Goal: Task Accomplishment & Management: Manage account settings

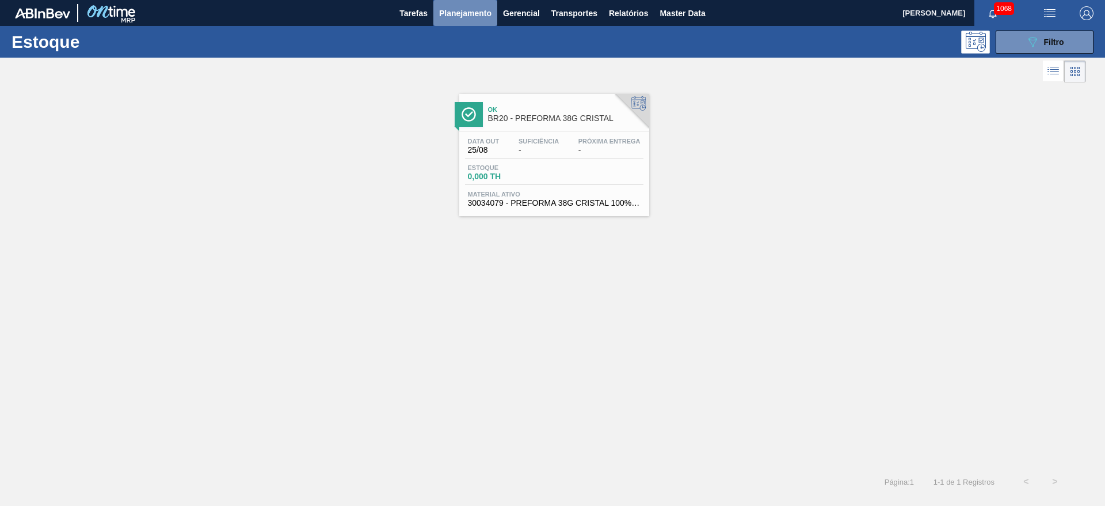
click at [437, 13] on button "Planejamento" at bounding box center [466, 13] width 64 height 26
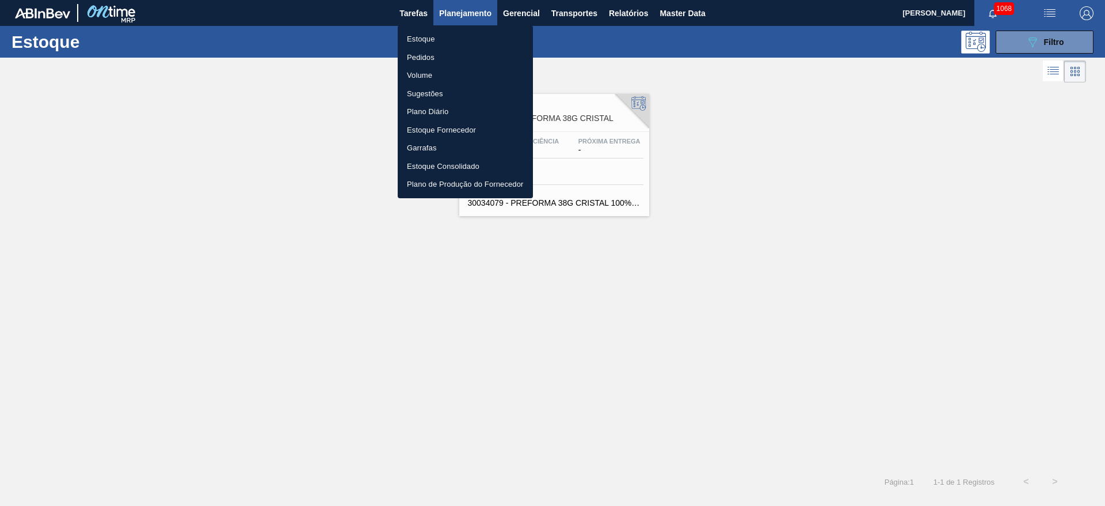
click at [423, 57] on li "Pedidos" at bounding box center [465, 57] width 135 height 18
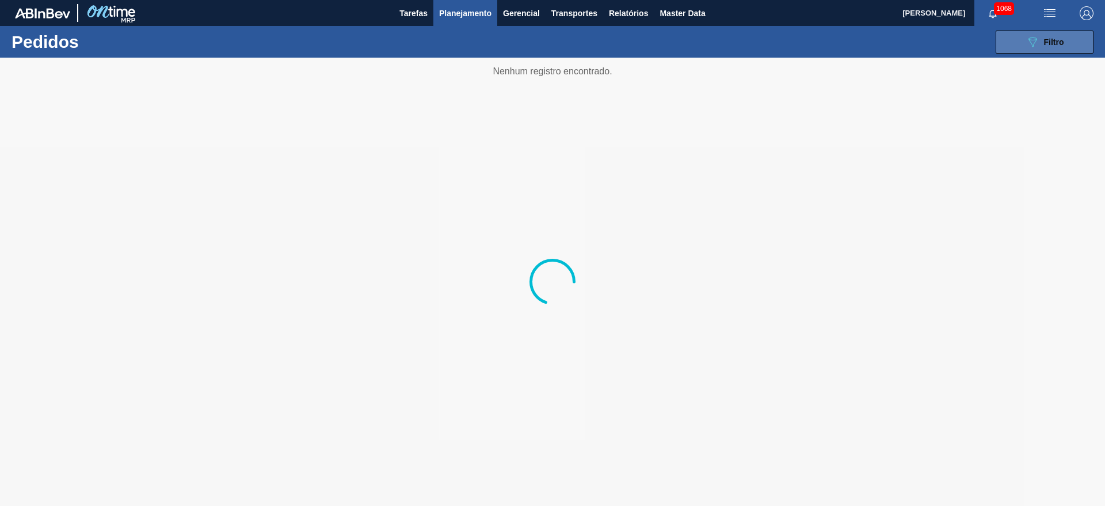
click at [1041, 44] on div "089F7B8B-B2A5-4AFE-B5C0-19BA573D28AC Filtro" at bounding box center [1045, 42] width 39 height 14
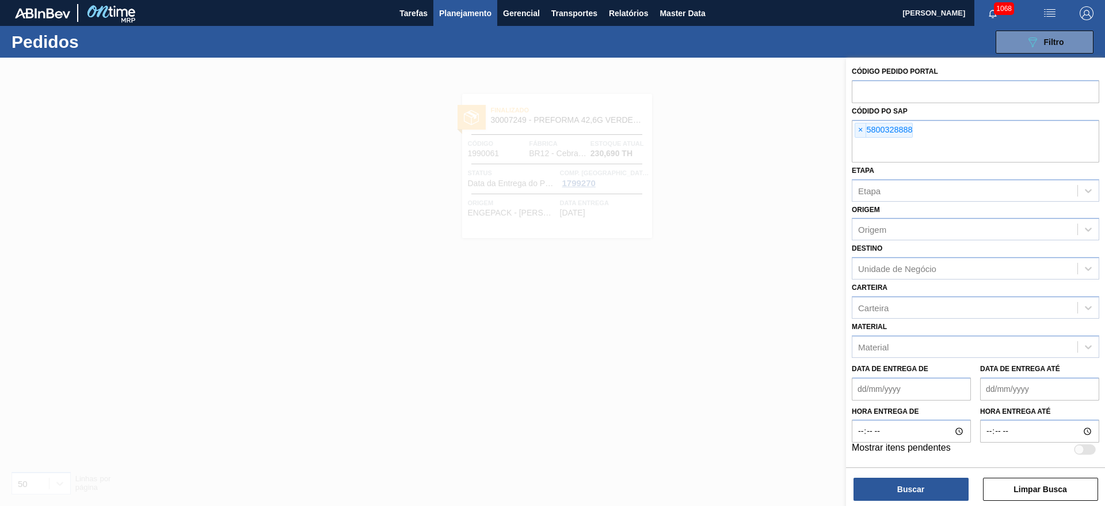
click at [860, 129] on span "×" at bounding box center [861, 130] width 11 height 14
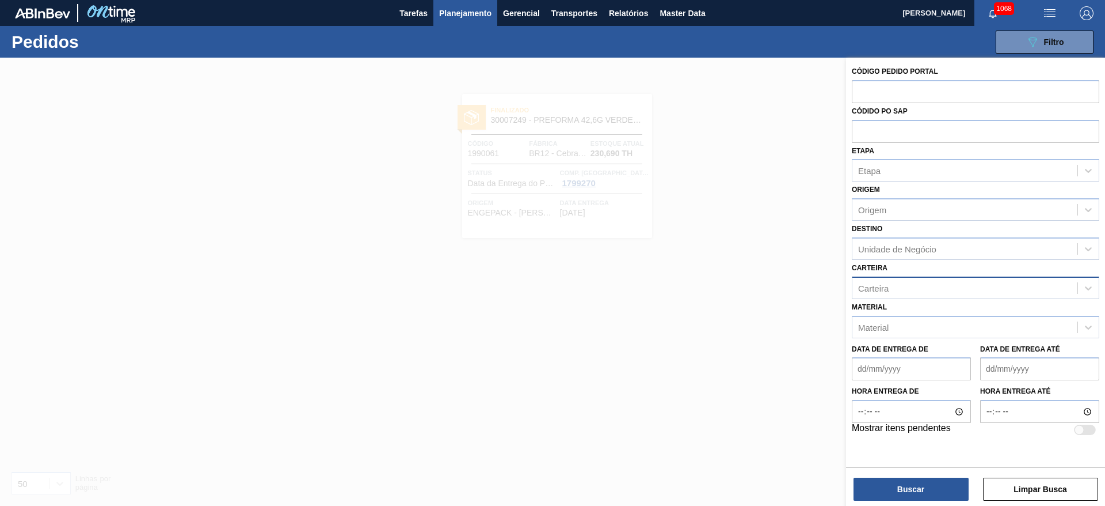
click at [875, 284] on div "Carteira" at bounding box center [873, 288] width 31 height 10
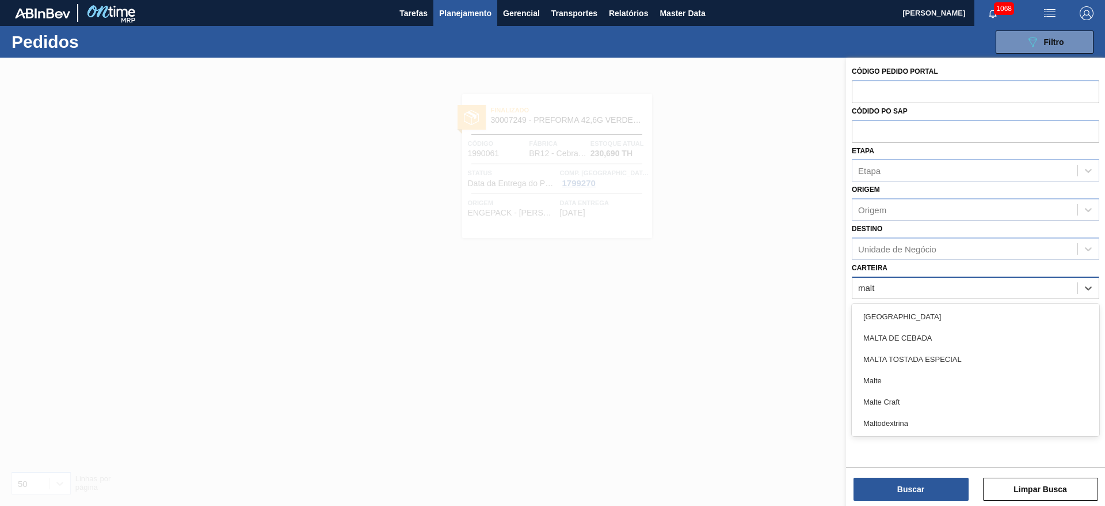
type input "malte"
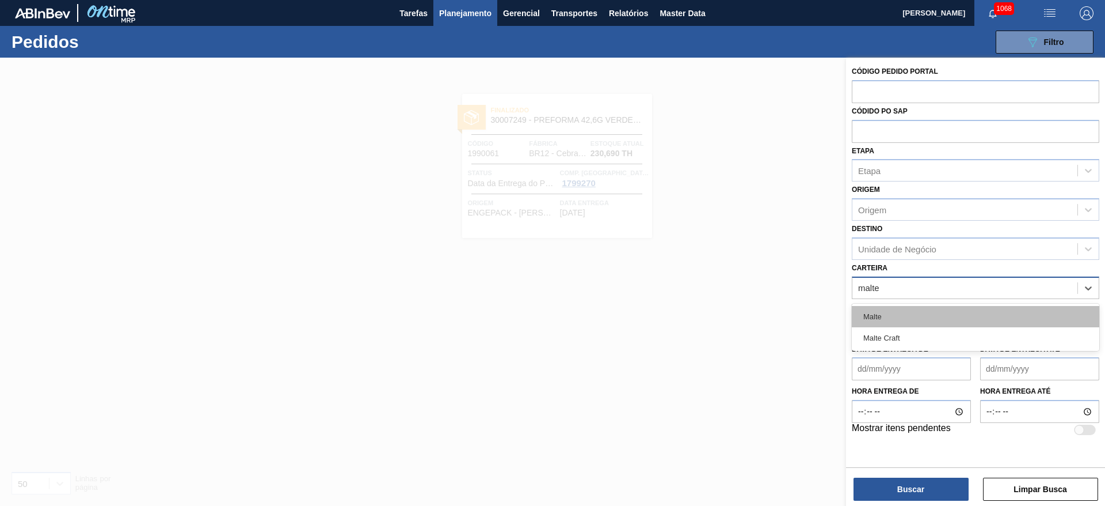
click at [876, 318] on div "Malte" at bounding box center [976, 316] width 248 height 21
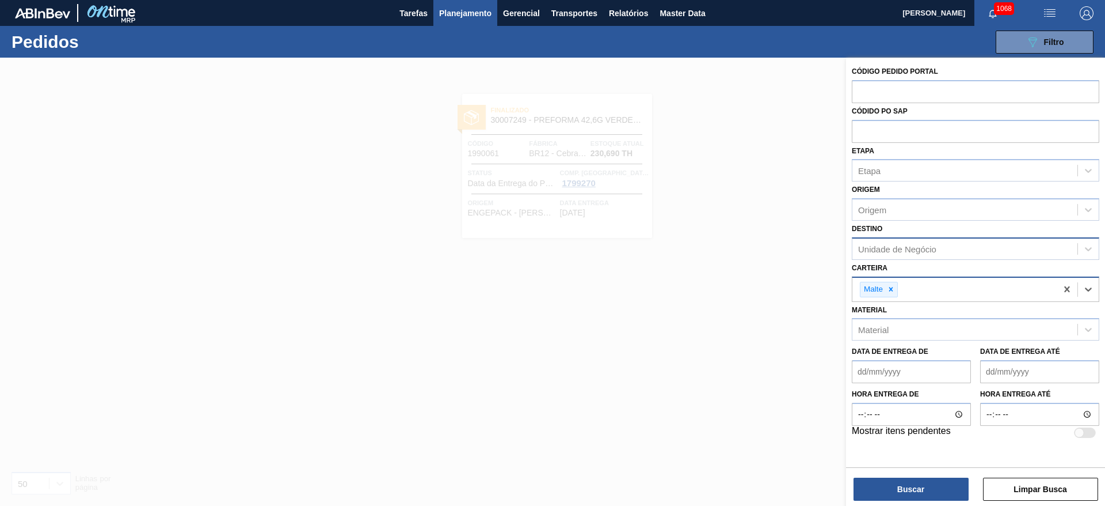
click at [886, 251] on div "Unidade de Negócio" at bounding box center [897, 249] width 78 height 10
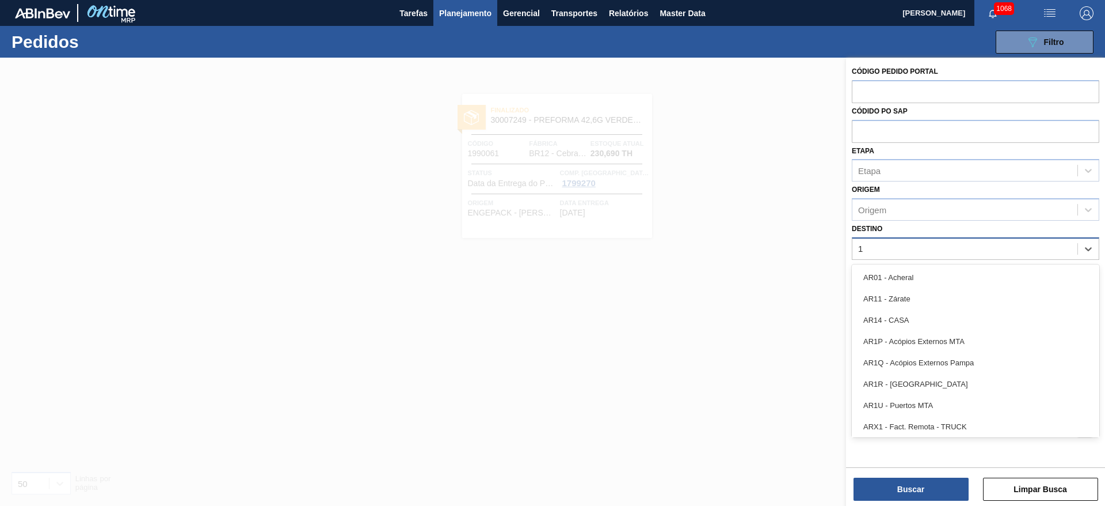
type input "19"
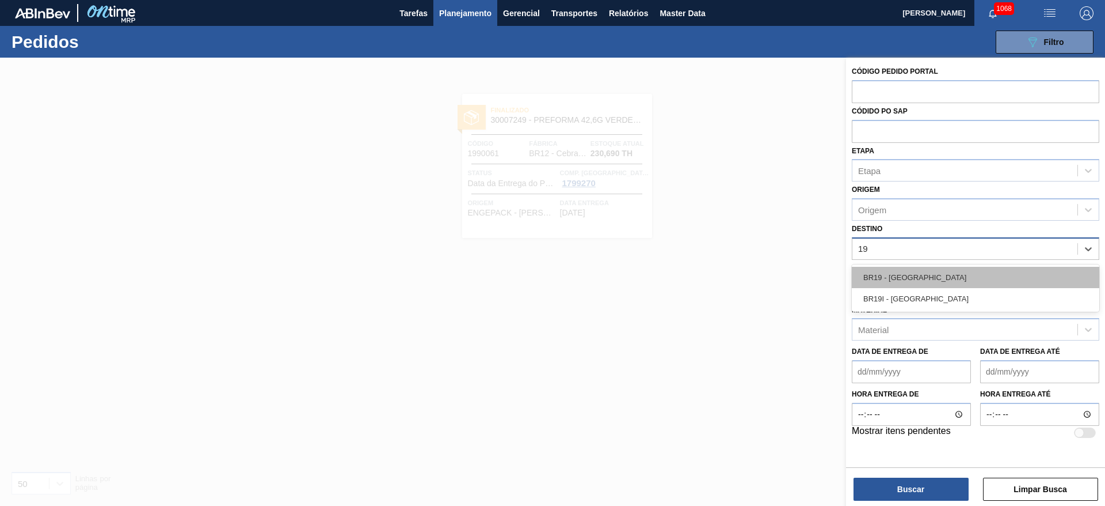
click at [892, 271] on div "BR19 - [GEOGRAPHIC_DATA]" at bounding box center [976, 277] width 248 height 21
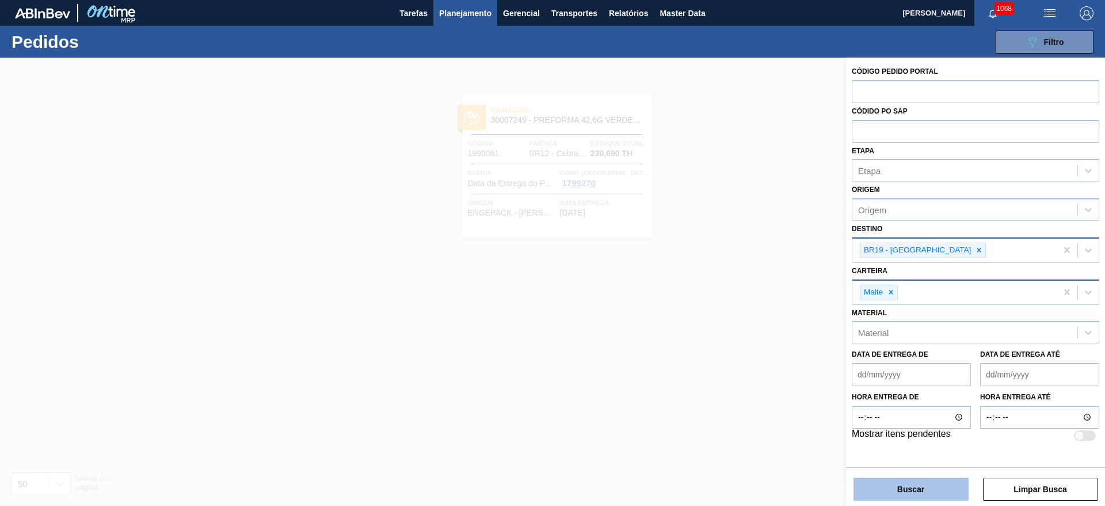
click at [913, 480] on button "Buscar" at bounding box center [911, 488] width 115 height 23
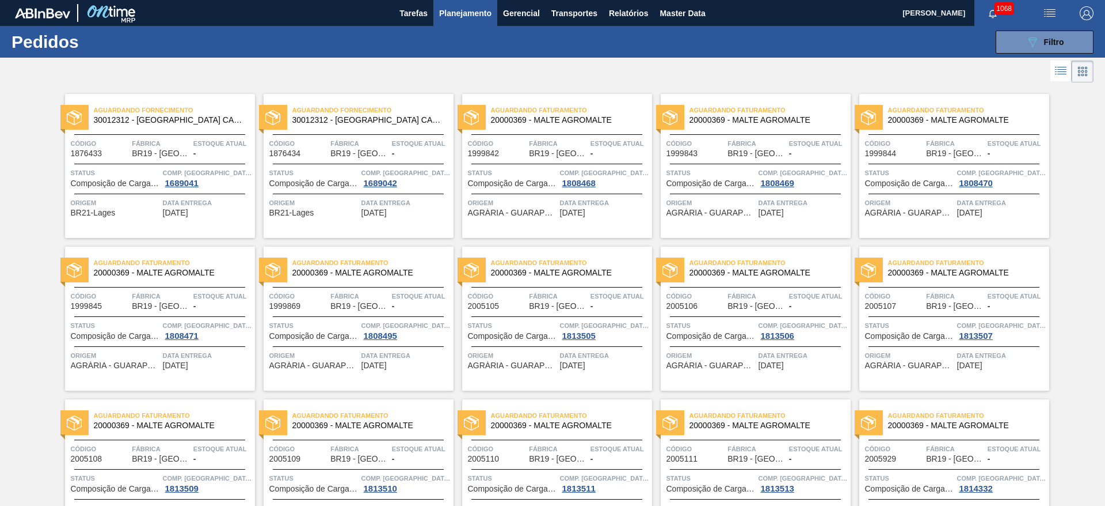
click at [1062, 76] on icon at bounding box center [1061, 71] width 14 height 14
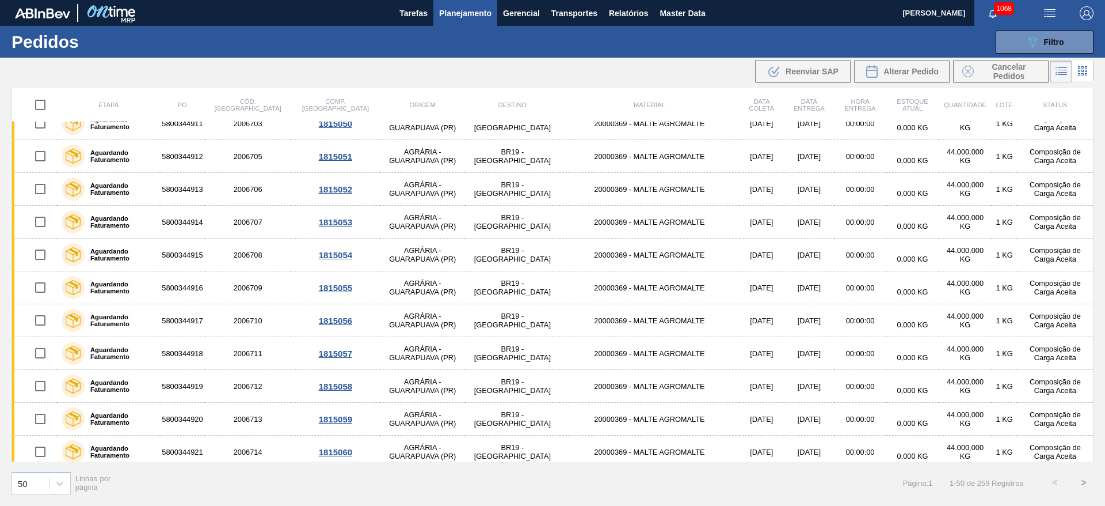
scroll to position [1302, 0]
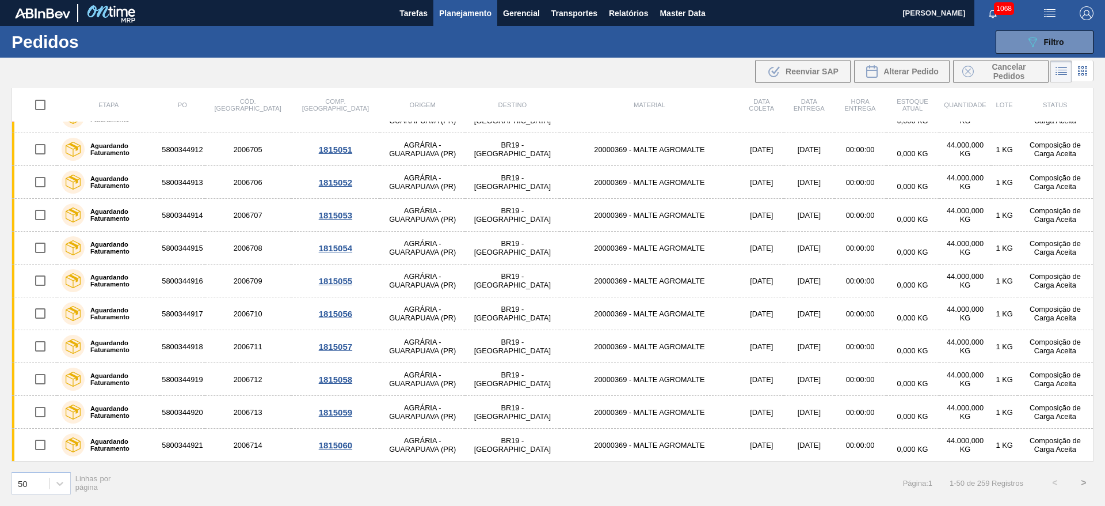
click at [1083, 482] on button ">" at bounding box center [1084, 482] width 29 height 29
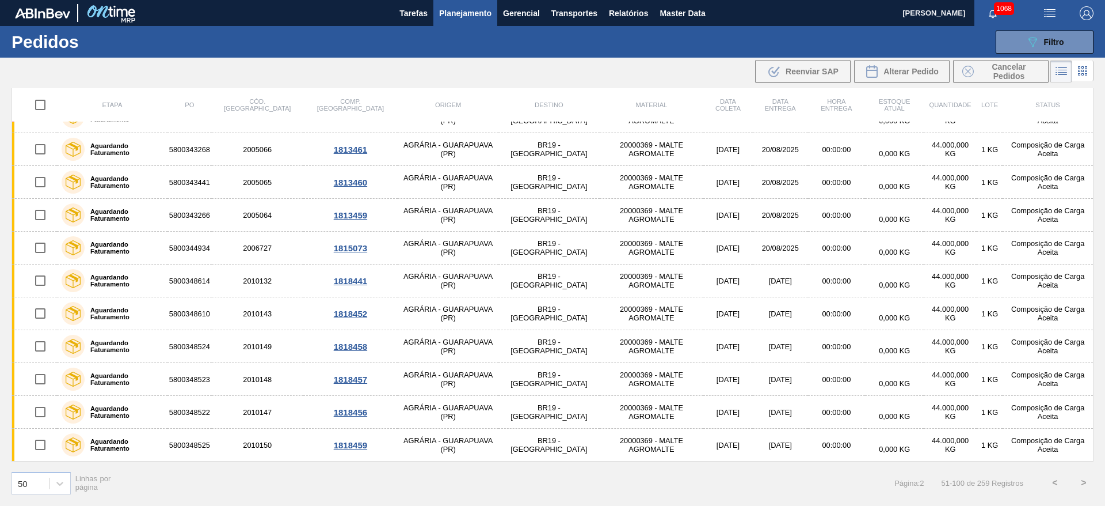
click at [1085, 483] on button ">" at bounding box center [1084, 482] width 29 height 29
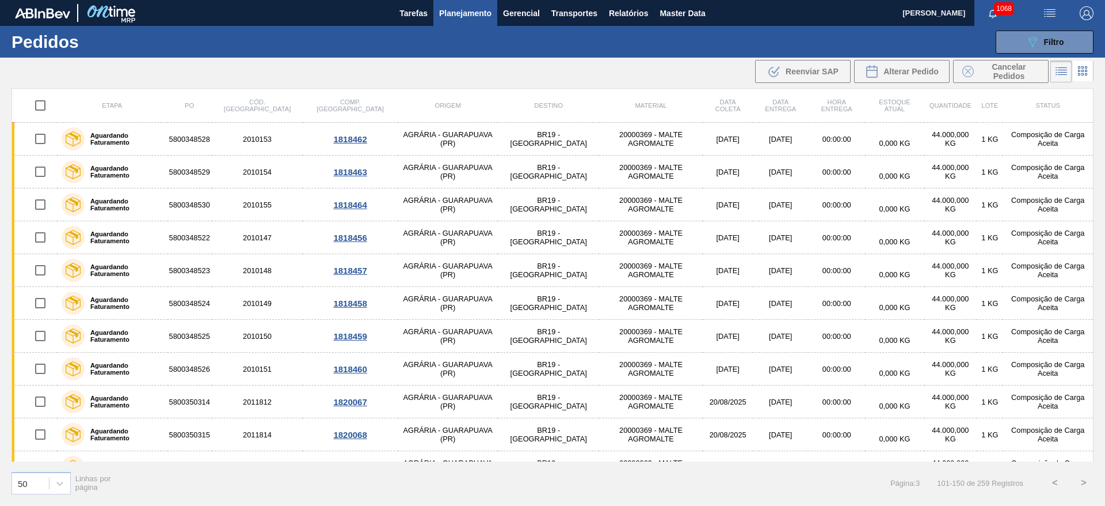
click at [1084, 482] on button ">" at bounding box center [1084, 482] width 29 height 29
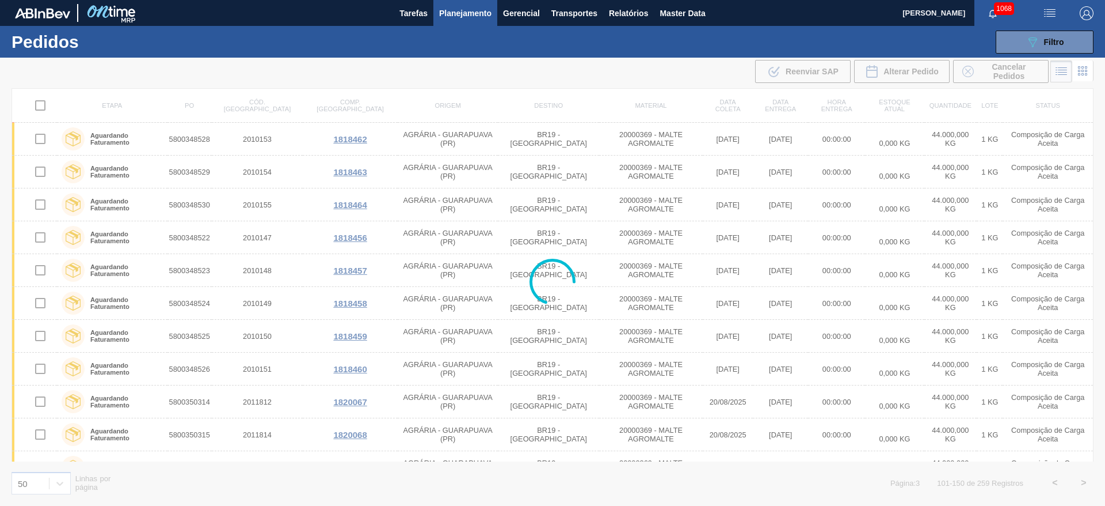
click at [1084, 482] on div at bounding box center [552, 282] width 1105 height 448
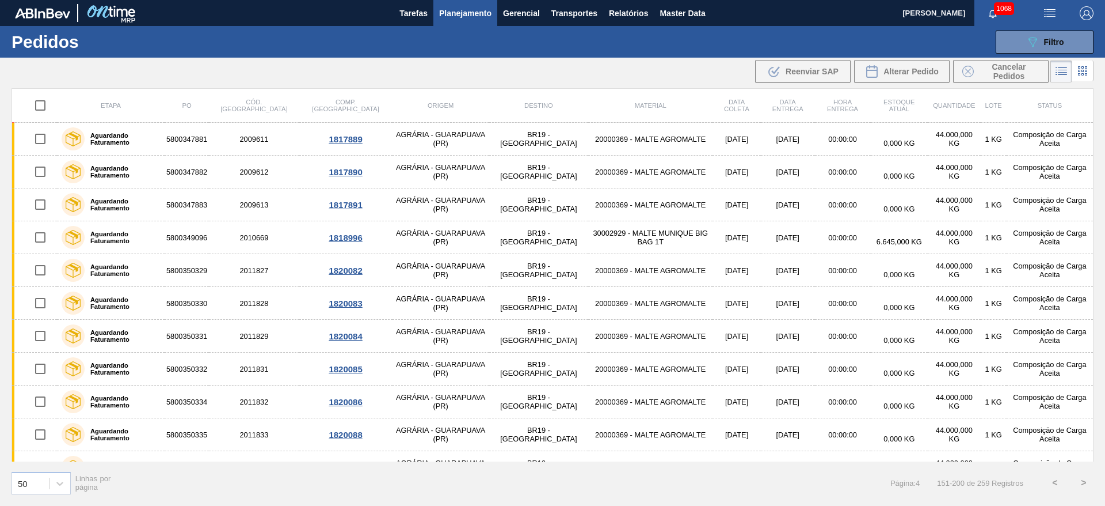
click at [1084, 482] on button ">" at bounding box center [1084, 482] width 29 height 29
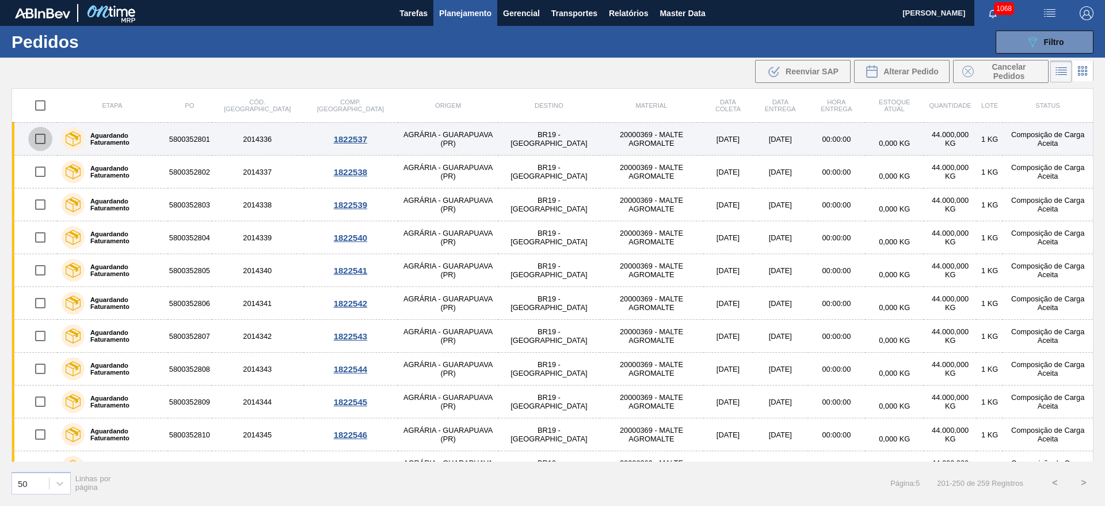
click at [39, 138] on input "checkbox" at bounding box center [40, 139] width 24 height 24
checkbox input "true"
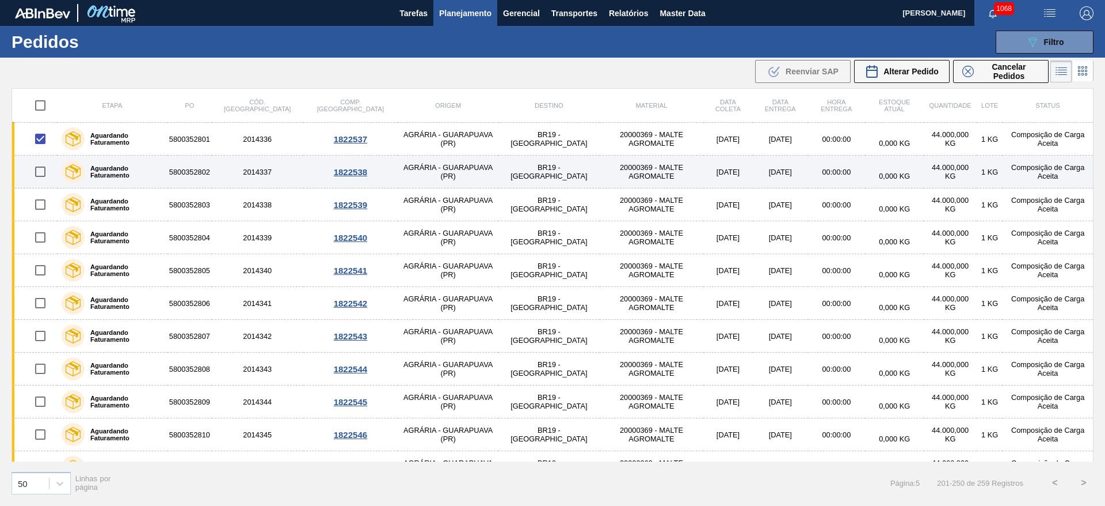
click at [42, 171] on input "checkbox" at bounding box center [40, 171] width 24 height 24
checkbox input "true"
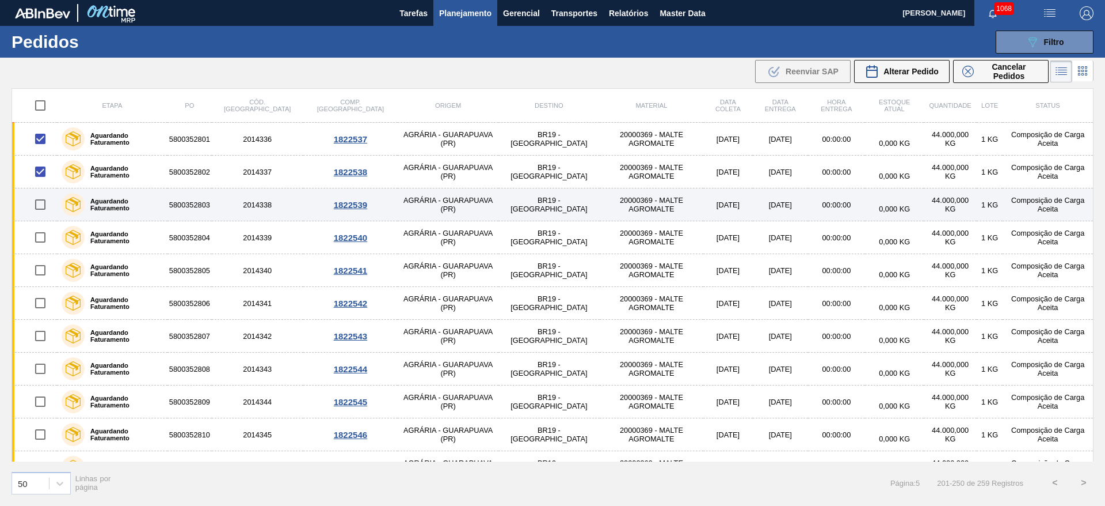
click at [41, 203] on input "checkbox" at bounding box center [40, 204] width 24 height 24
checkbox input "true"
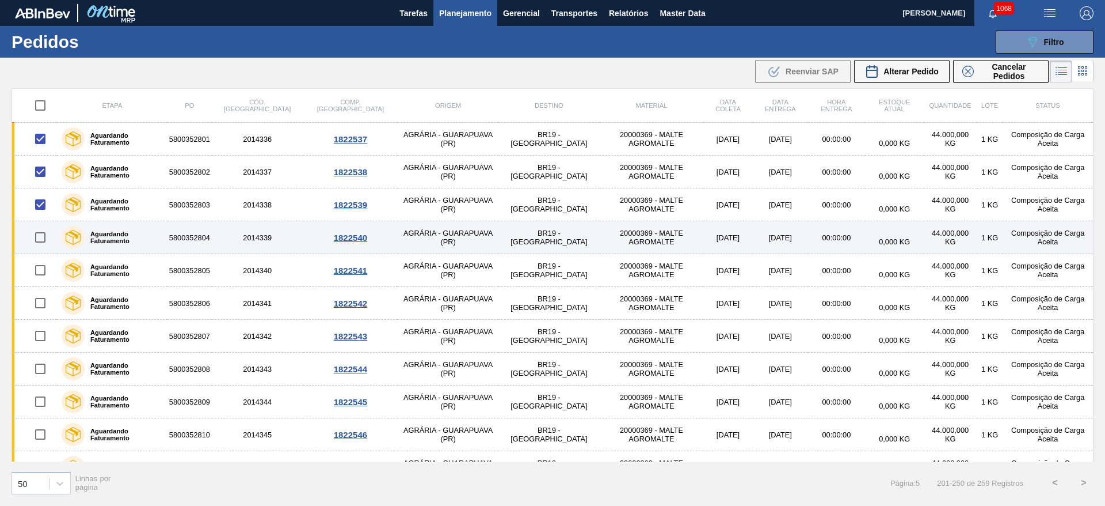
click at [44, 239] on input "checkbox" at bounding box center [40, 237] width 24 height 24
checkbox input "true"
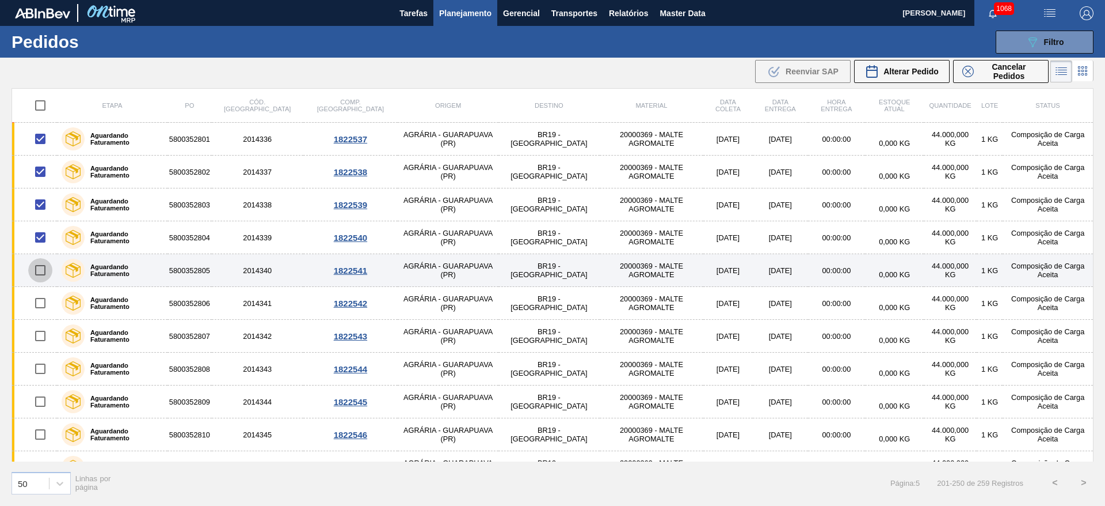
click at [43, 272] on input "checkbox" at bounding box center [40, 270] width 24 height 24
checkbox input "true"
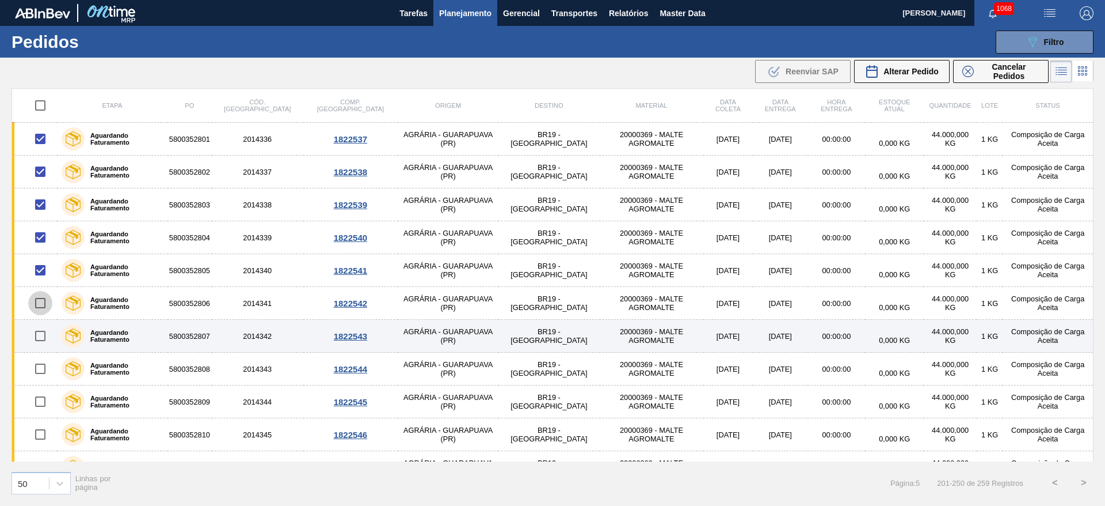
drag, startPoint x: 43, startPoint y: 302, endPoint x: 33, endPoint y: 334, distance: 33.5
click at [43, 302] on input "checkbox" at bounding box center [40, 303] width 24 height 24
checkbox input "true"
click at [41, 335] on input "checkbox" at bounding box center [40, 336] width 24 height 24
checkbox input "true"
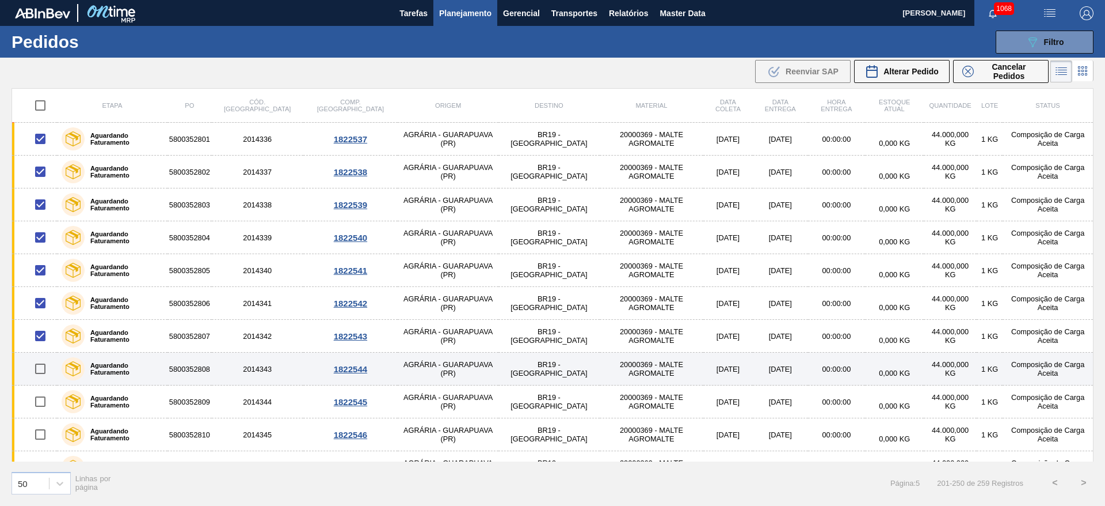
click at [40, 367] on input "checkbox" at bounding box center [40, 368] width 24 height 24
checkbox input "true"
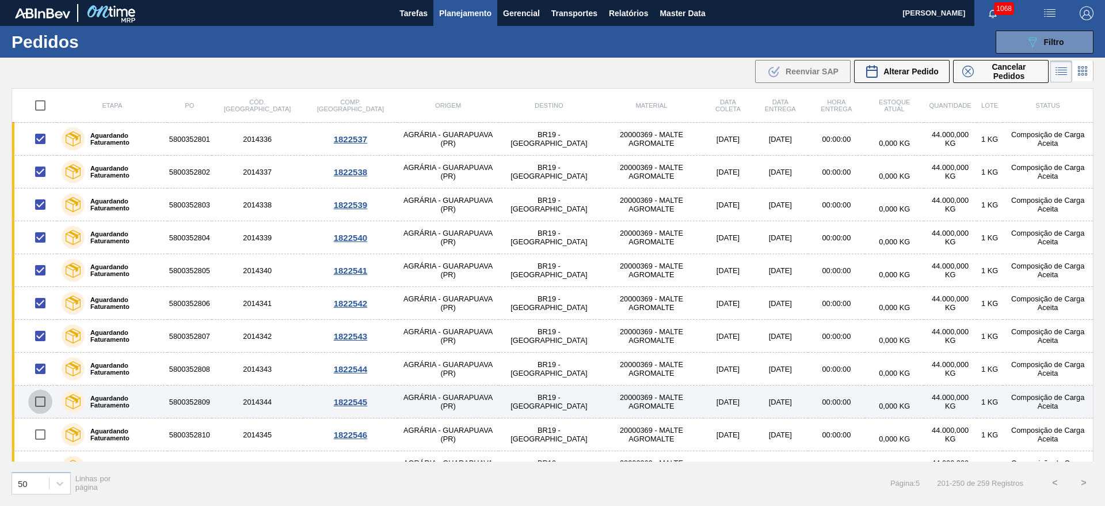
click at [39, 404] on input "checkbox" at bounding box center [40, 401] width 24 height 24
checkbox input "true"
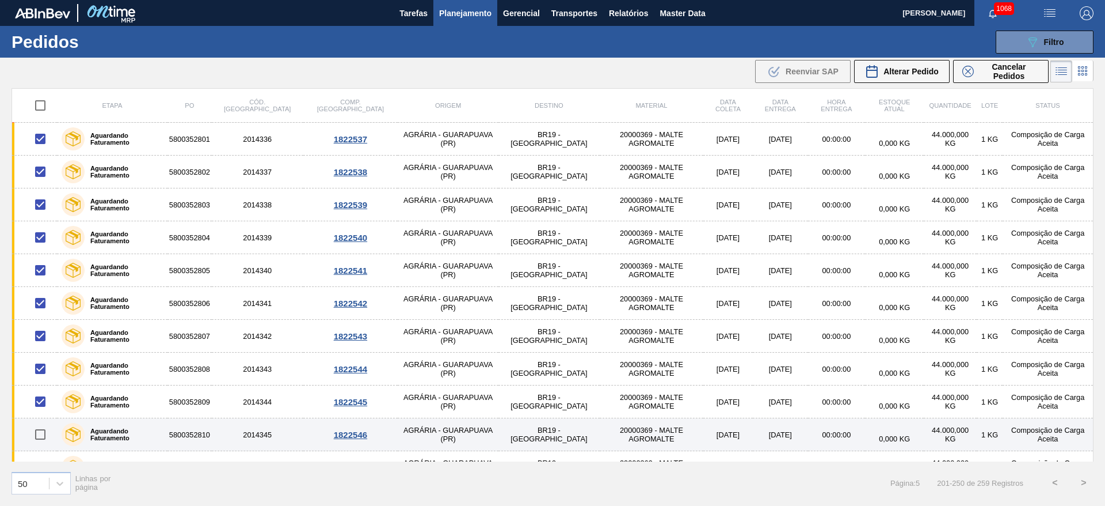
click at [43, 435] on input "checkbox" at bounding box center [40, 434] width 24 height 24
checkbox input "true"
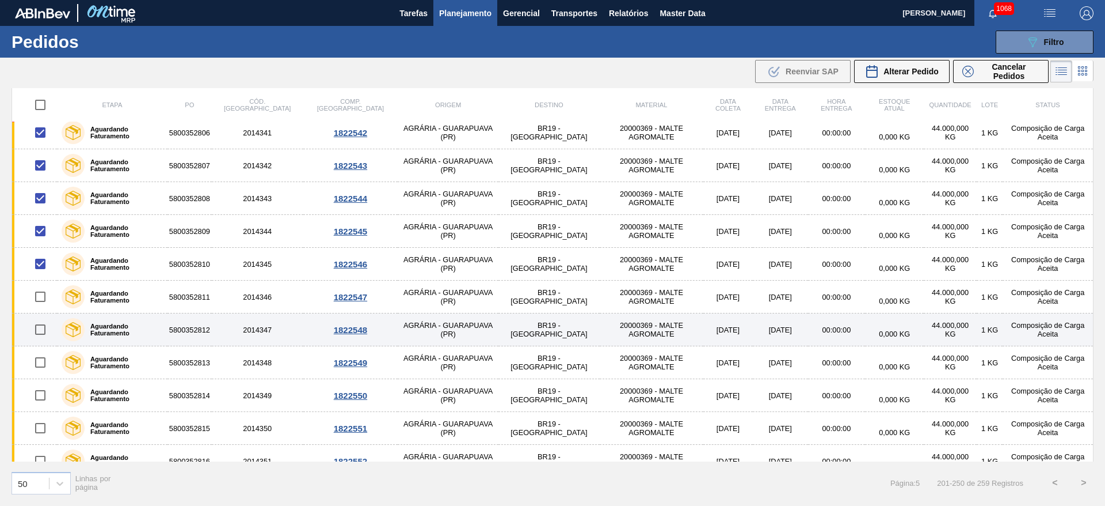
scroll to position [173, 0]
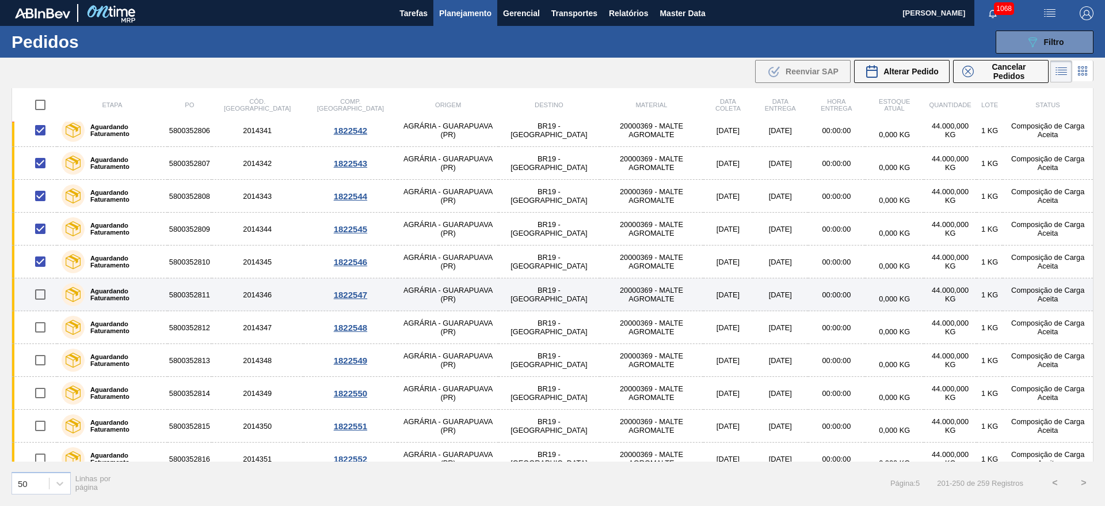
click at [37, 295] on input "checkbox" at bounding box center [40, 294] width 24 height 24
checkbox input "true"
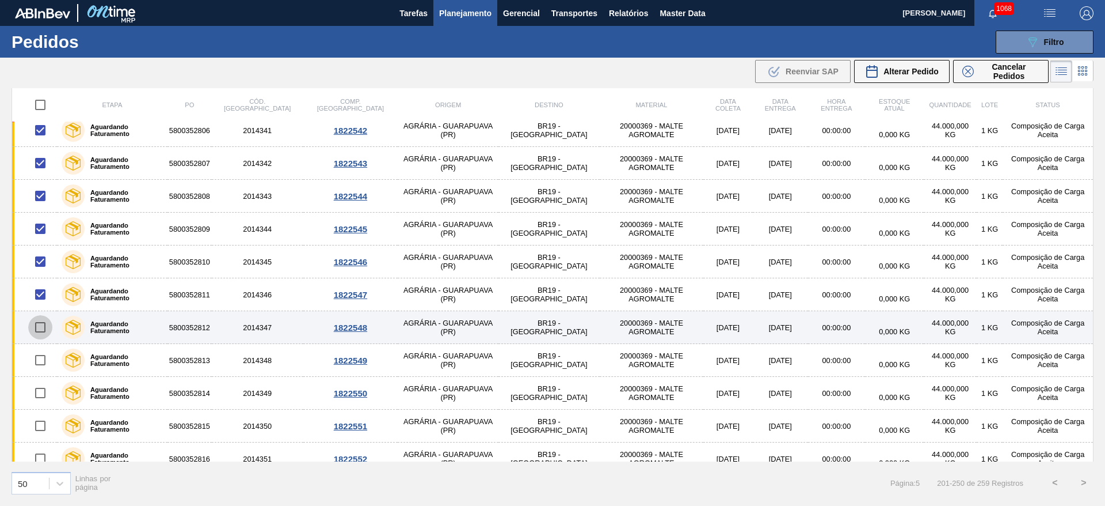
click at [41, 329] on input "checkbox" at bounding box center [40, 327] width 24 height 24
checkbox input "true"
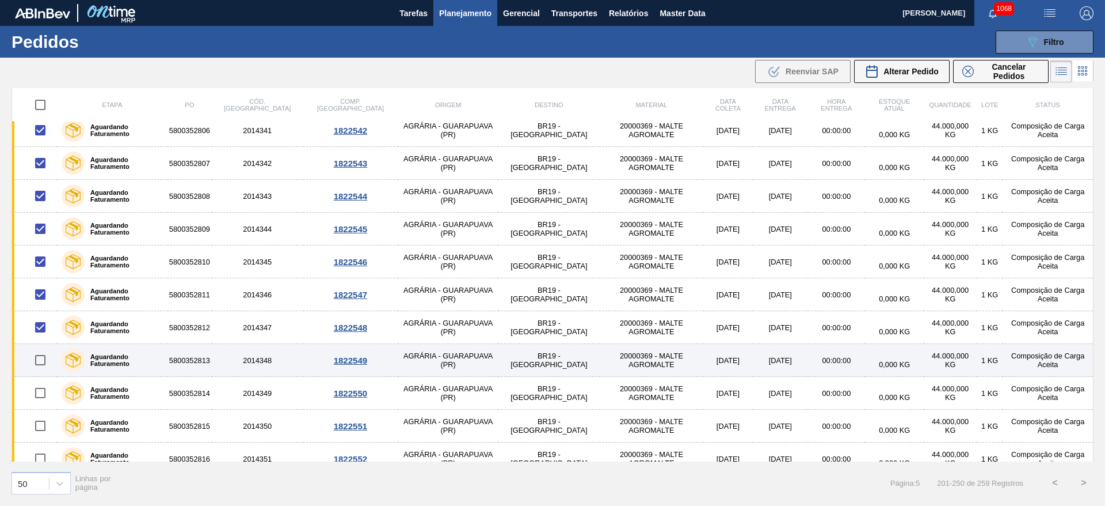
click at [39, 364] on input "checkbox" at bounding box center [40, 360] width 24 height 24
checkbox input "true"
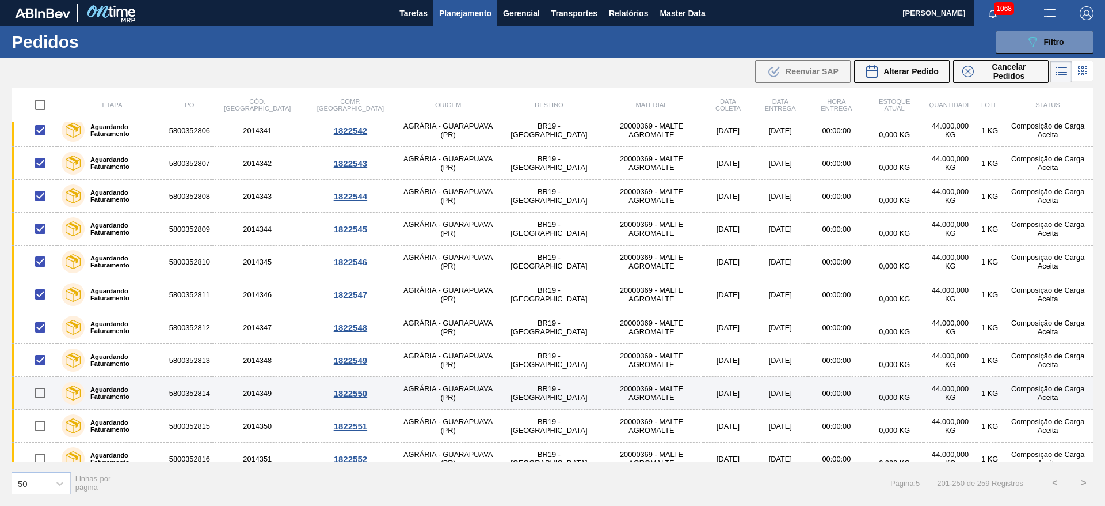
click at [38, 393] on input "checkbox" at bounding box center [40, 393] width 24 height 24
checkbox input "true"
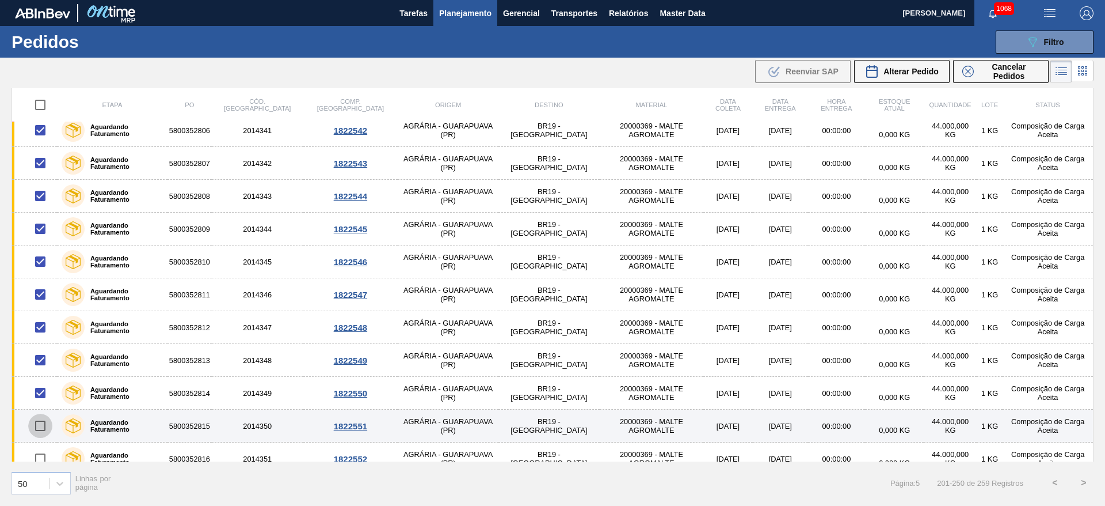
click at [39, 425] on input "checkbox" at bounding box center [40, 425] width 24 height 24
checkbox input "true"
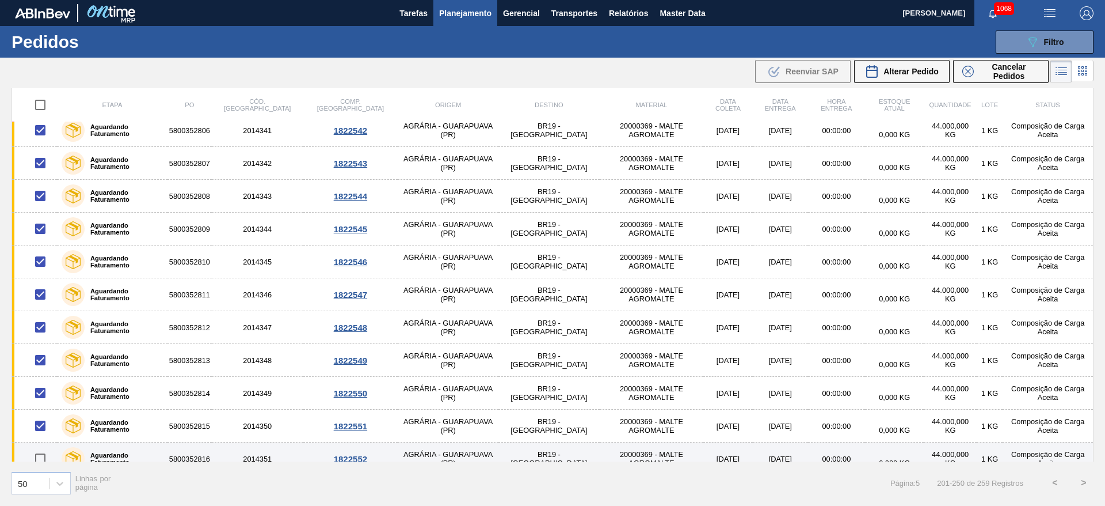
click at [40, 458] on input "checkbox" at bounding box center [40, 458] width 24 height 24
checkbox input "true"
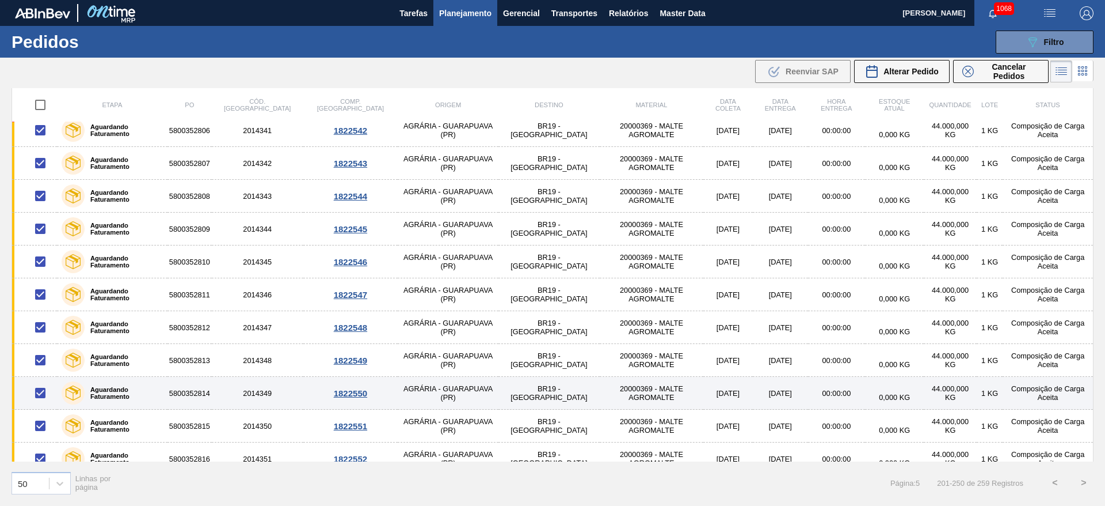
scroll to position [432, 0]
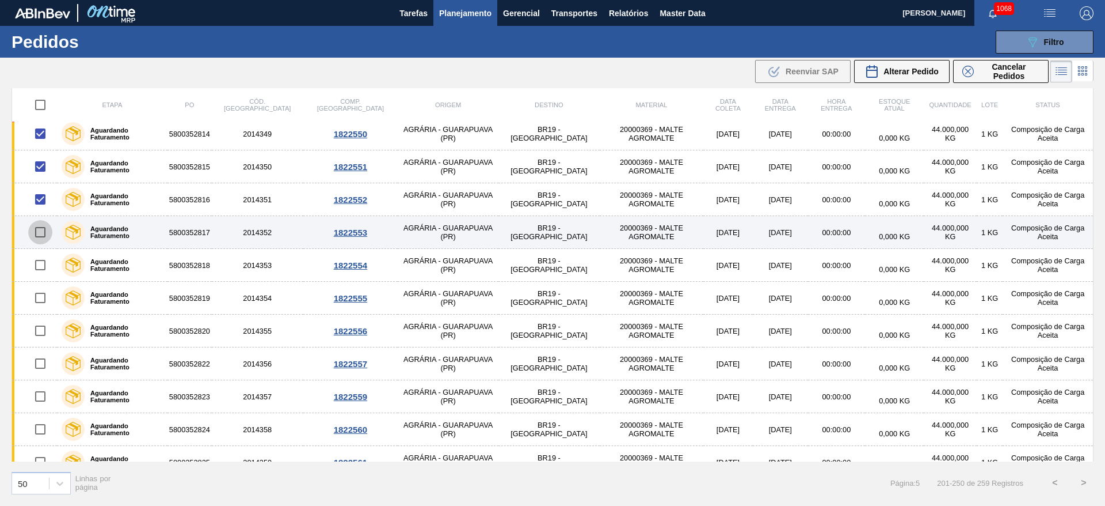
click at [43, 234] on input "checkbox" at bounding box center [40, 232] width 24 height 24
checkbox input "true"
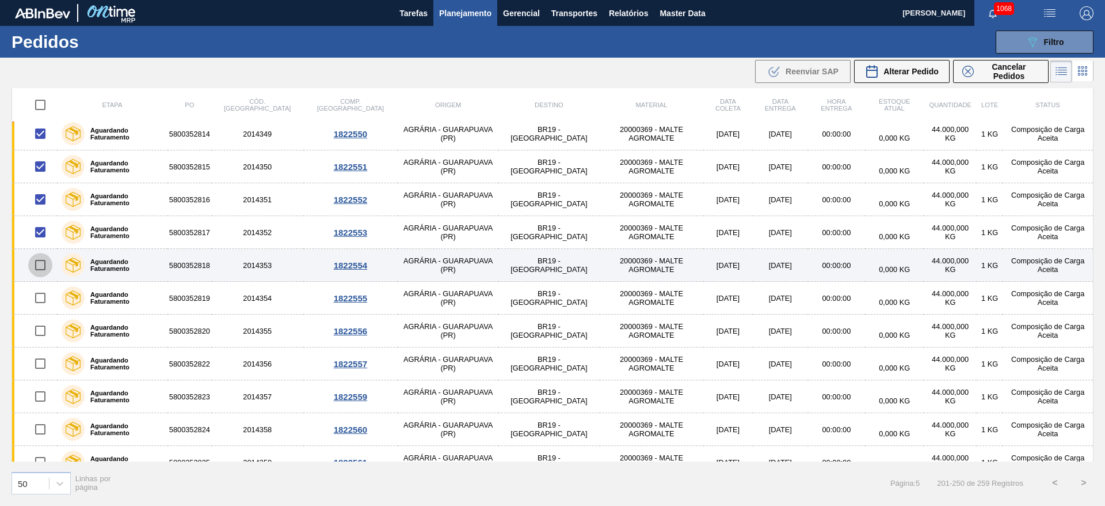
click at [40, 270] on input "checkbox" at bounding box center [40, 265] width 24 height 24
checkbox input "true"
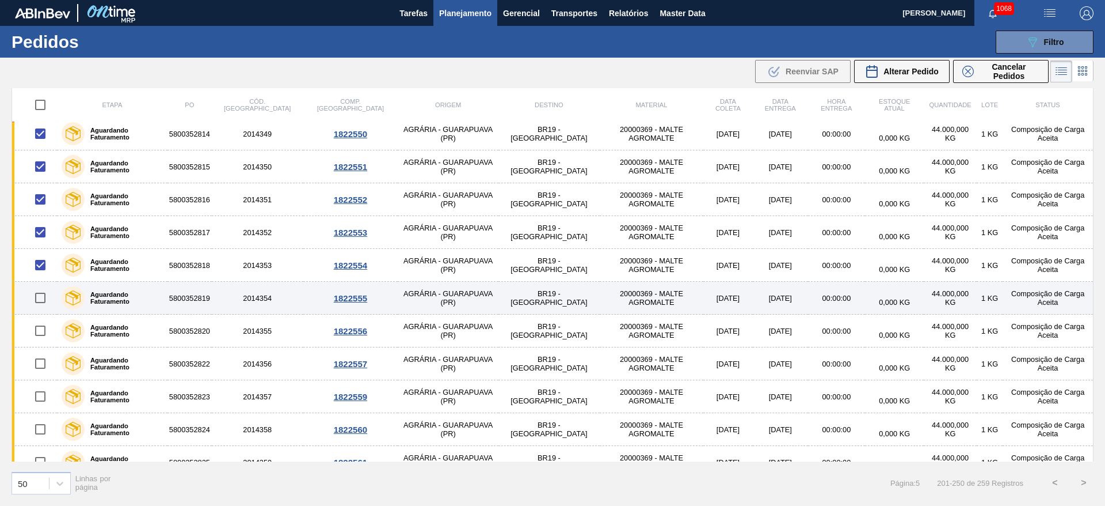
click at [40, 301] on input "checkbox" at bounding box center [40, 298] width 24 height 24
checkbox input "true"
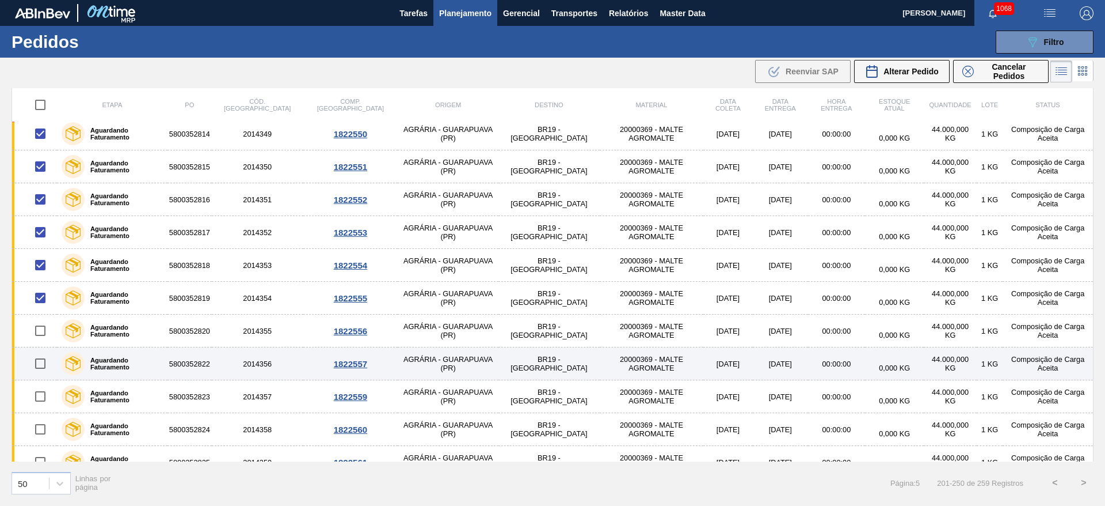
drag, startPoint x: 39, startPoint y: 332, endPoint x: 40, endPoint y: 356, distance: 24.8
click at [39, 332] on input "checkbox" at bounding box center [40, 330] width 24 height 24
checkbox input "true"
click at [39, 369] on input "checkbox" at bounding box center [40, 363] width 24 height 24
checkbox input "true"
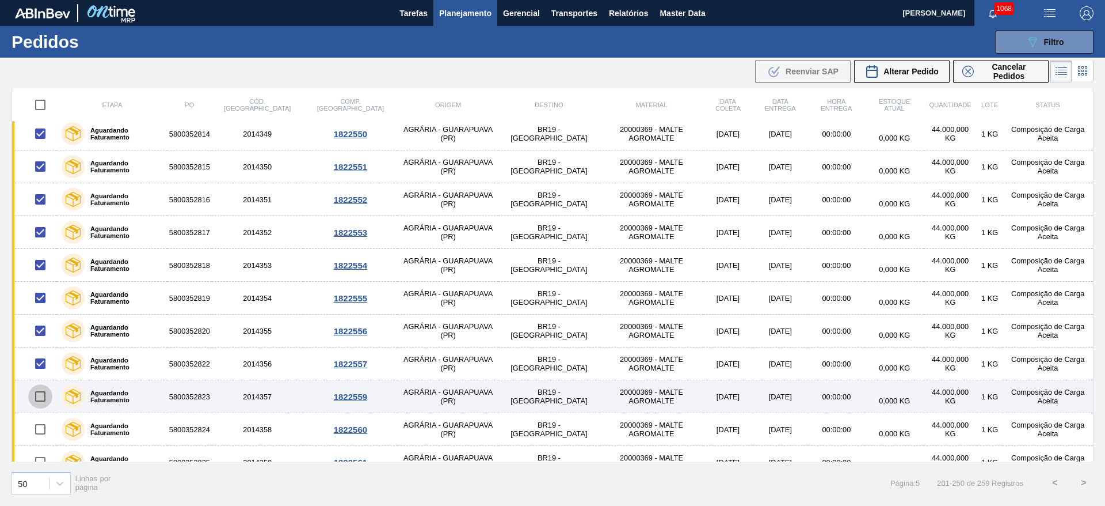
click at [42, 402] on input "checkbox" at bounding box center [40, 396] width 24 height 24
checkbox input "true"
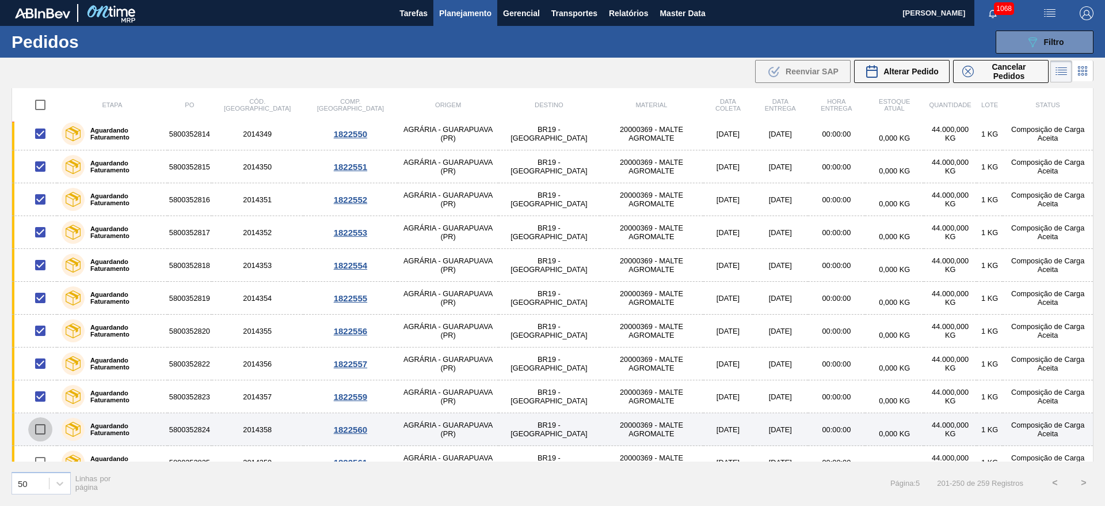
click at [40, 432] on input "checkbox" at bounding box center [40, 429] width 24 height 24
checkbox input "true"
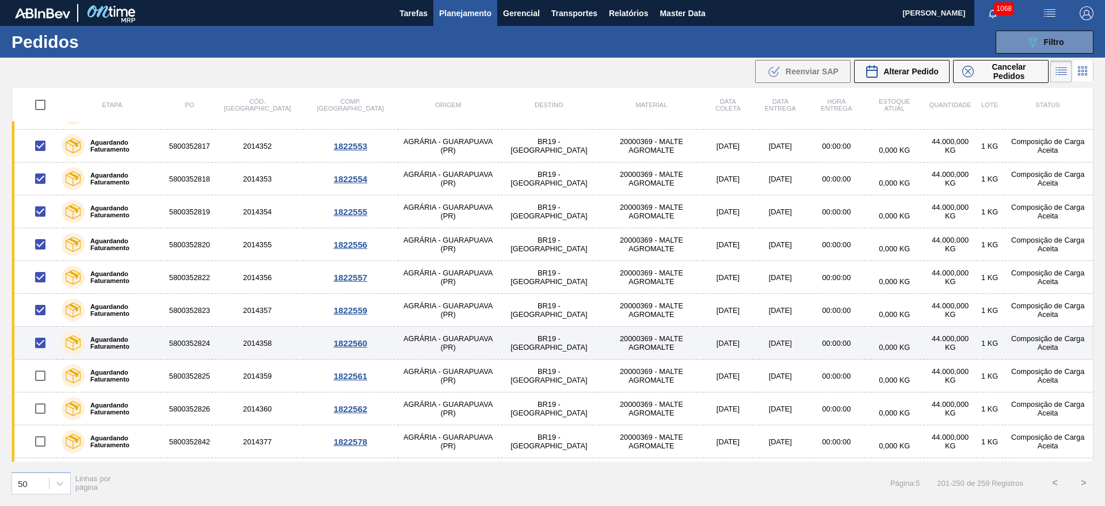
scroll to position [605, 0]
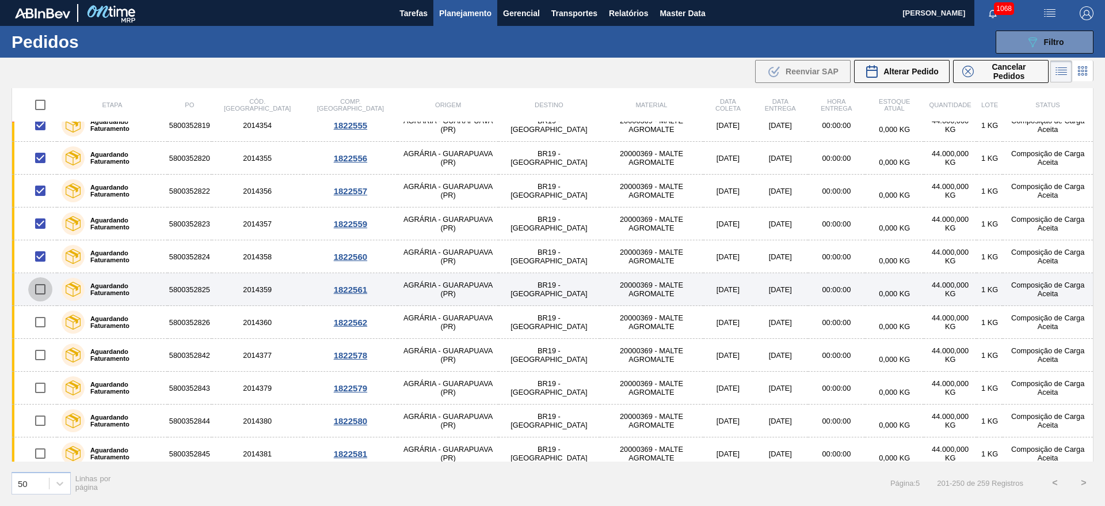
click at [42, 283] on input "checkbox" at bounding box center [40, 289] width 24 height 24
checkbox input "true"
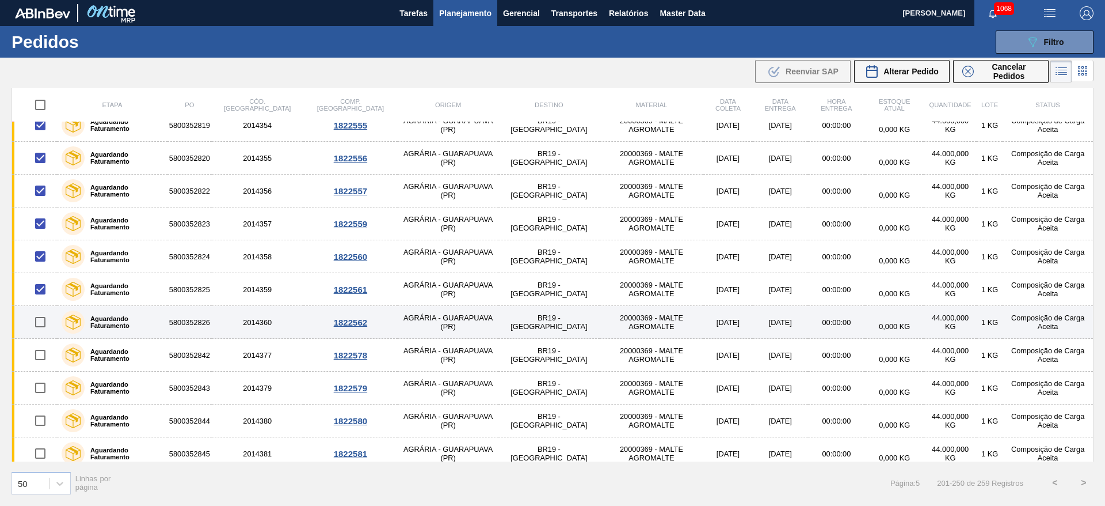
click at [41, 320] on input "checkbox" at bounding box center [40, 322] width 24 height 24
checkbox input "true"
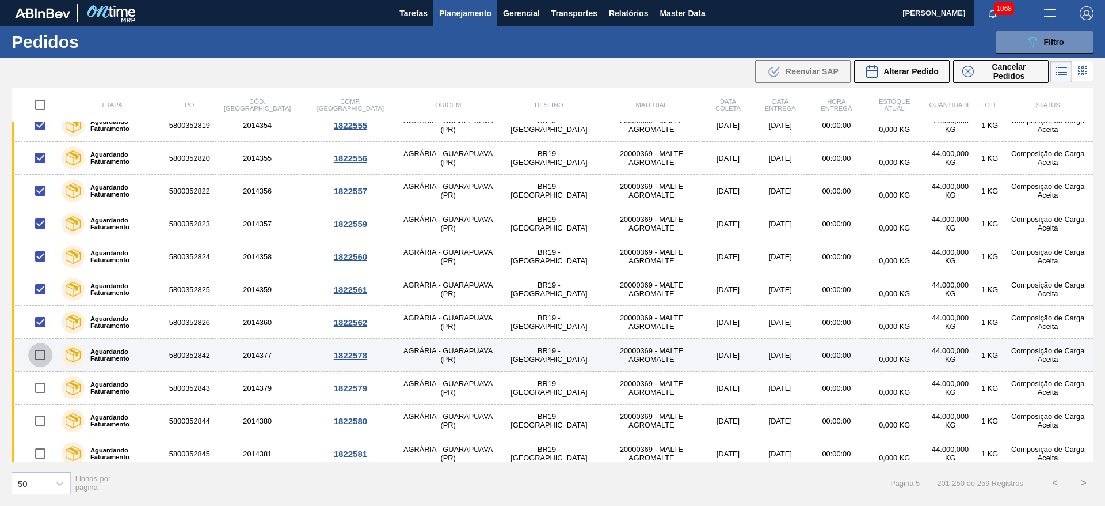
click at [39, 357] on input "checkbox" at bounding box center [40, 355] width 24 height 24
checkbox input "false"
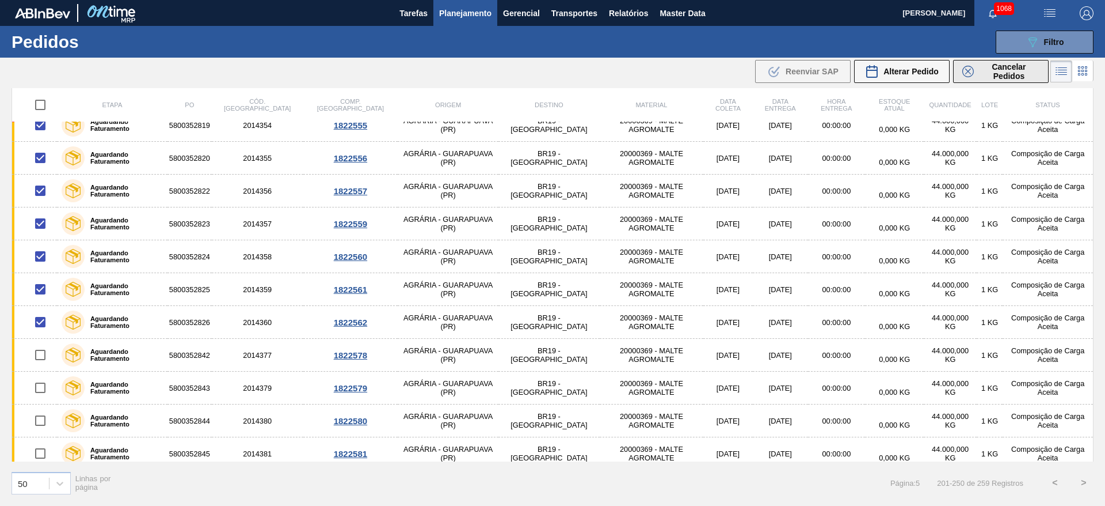
click at [989, 71] on span "Cancelar Pedidos" at bounding box center [1009, 71] width 61 height 18
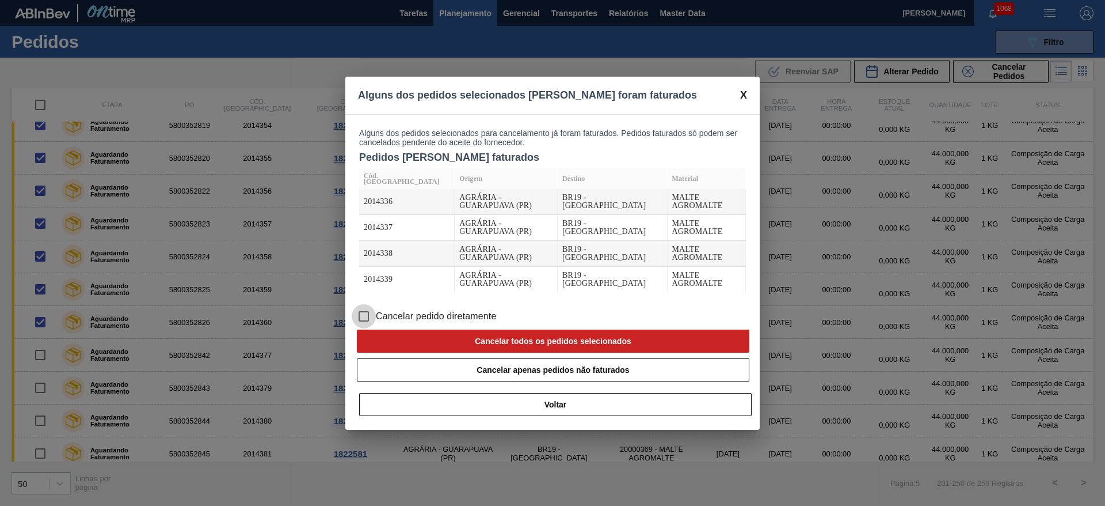
click at [362, 316] on input "Cancelar pedido diretamente" at bounding box center [364, 316] width 24 height 24
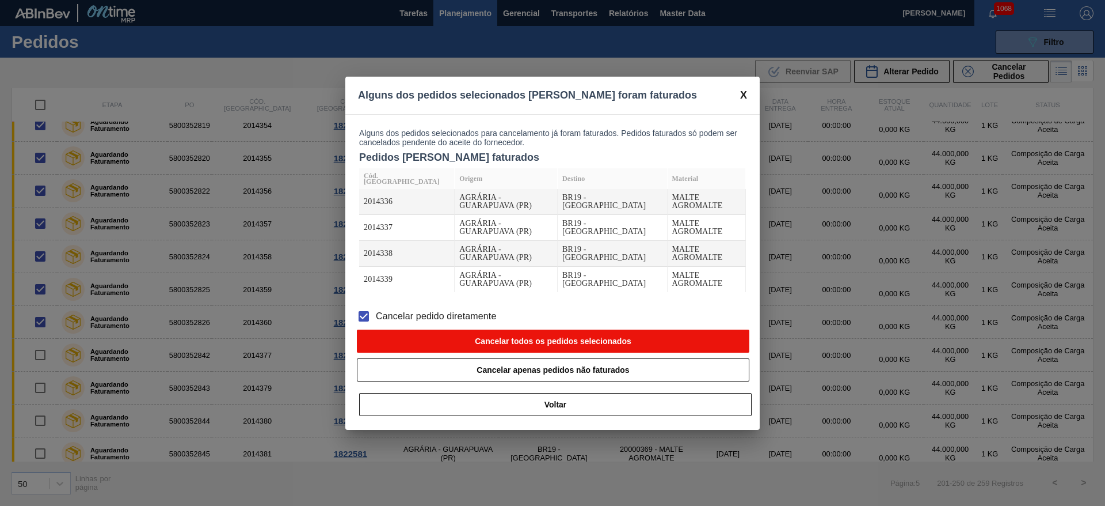
click at [446, 339] on button "Cancelar todos os pedidos selecionados" at bounding box center [553, 340] width 393 height 23
checkbox input "false"
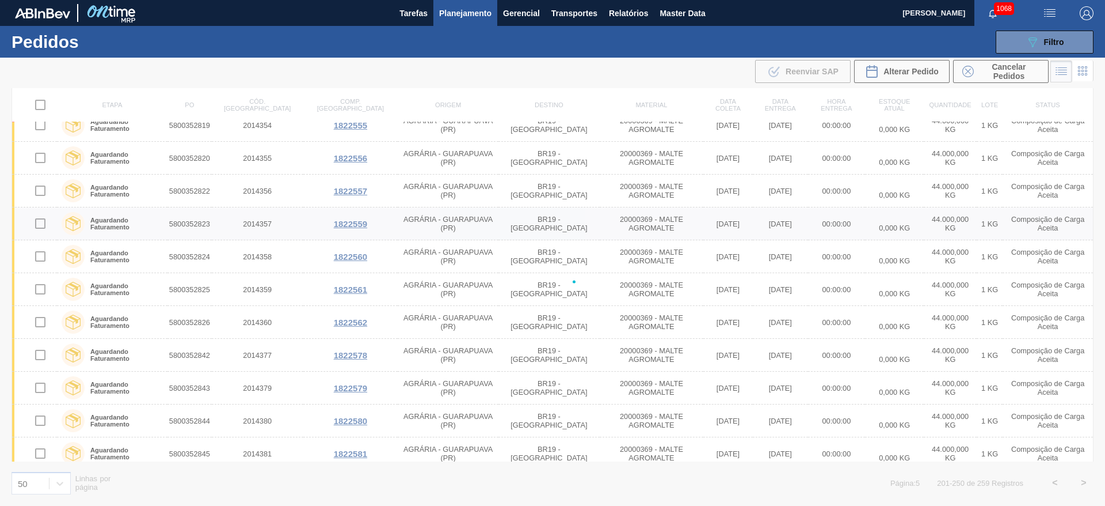
checkbox input "false"
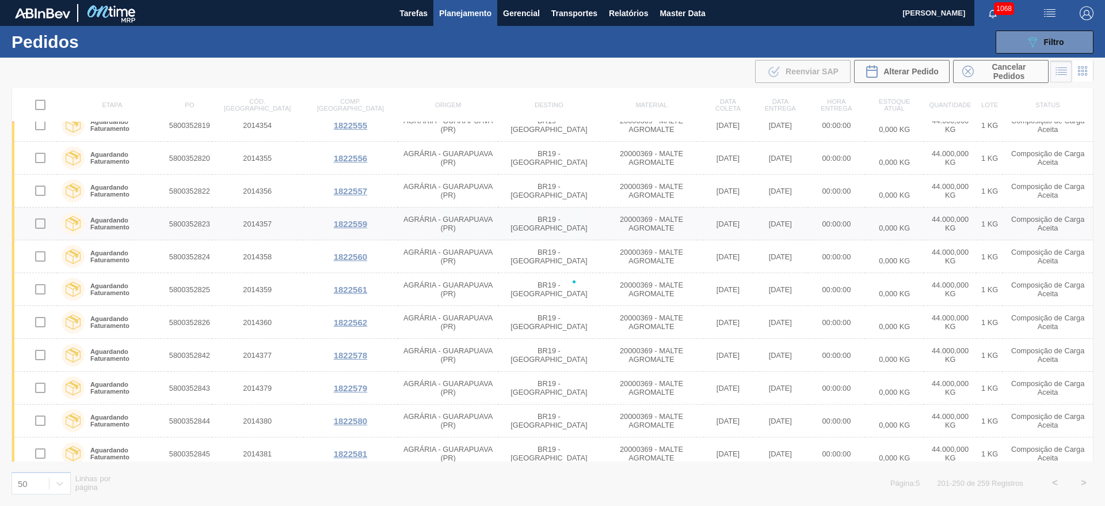
checkbox input "false"
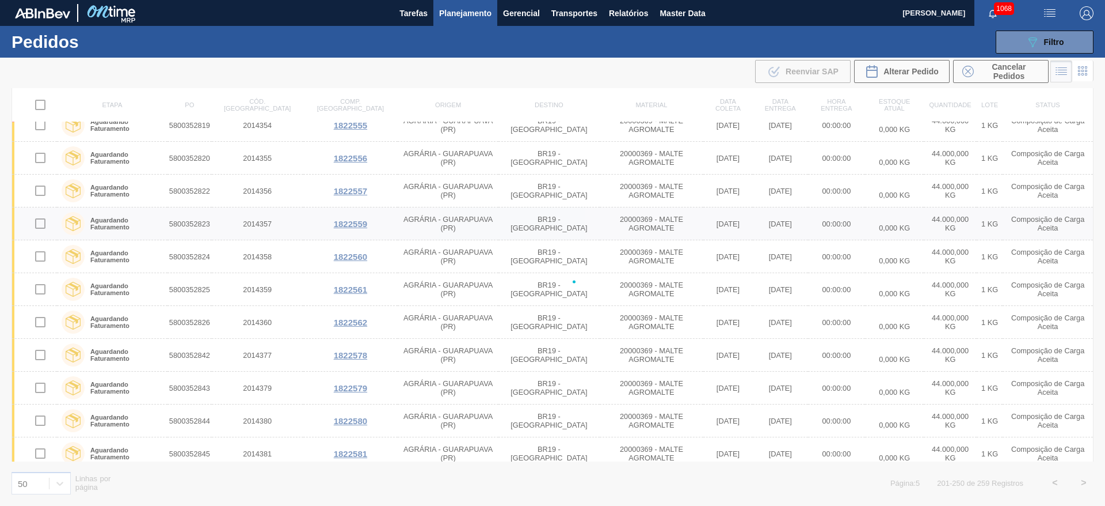
checkbox input "false"
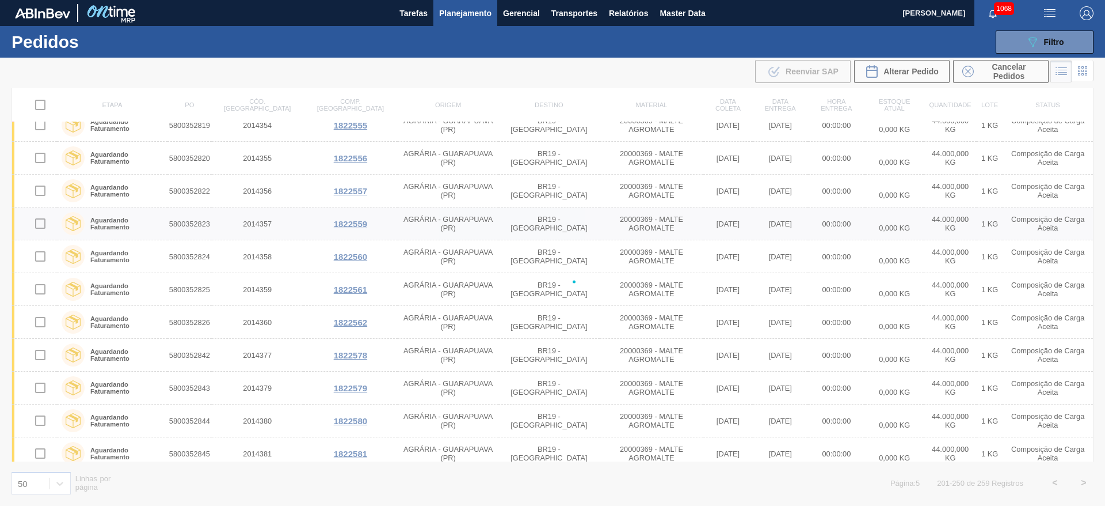
checkbox input "false"
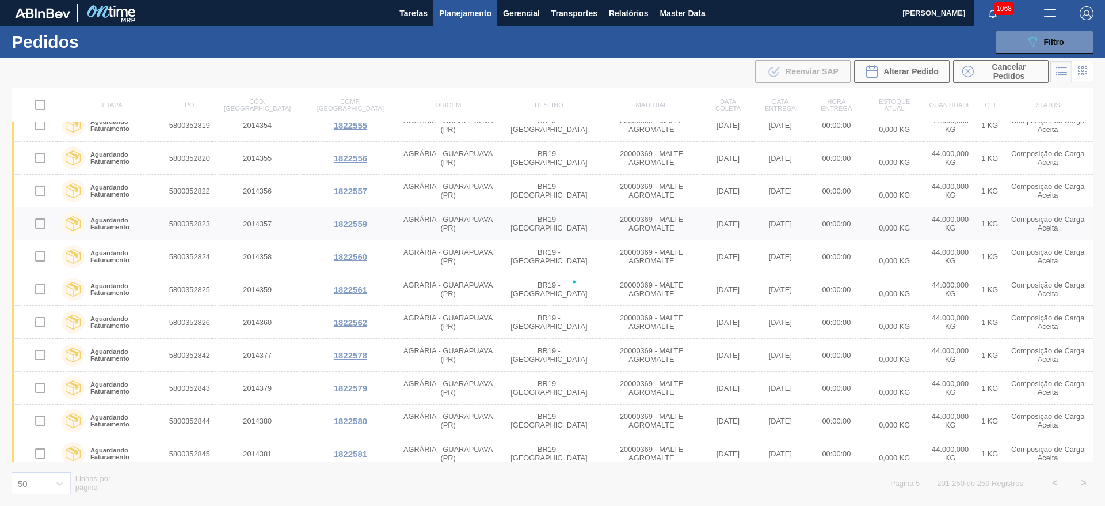
checkbox input "false"
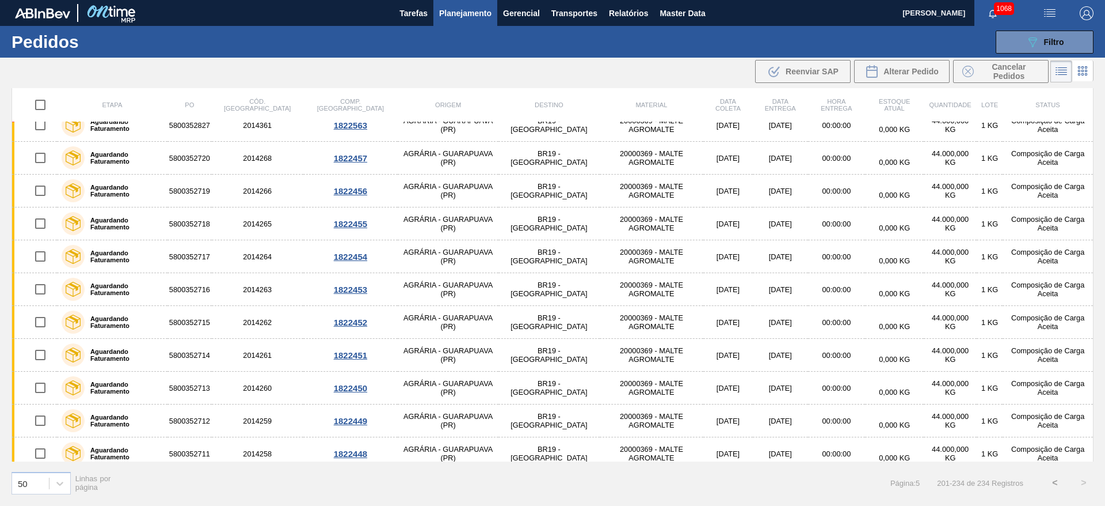
scroll to position [0, 0]
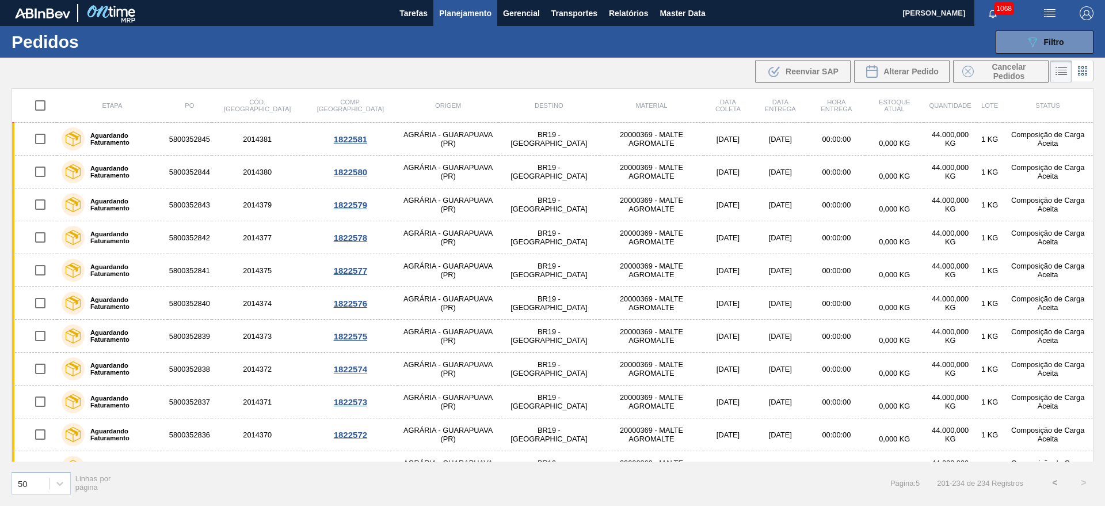
click at [1054, 480] on button "<" at bounding box center [1055, 482] width 29 height 29
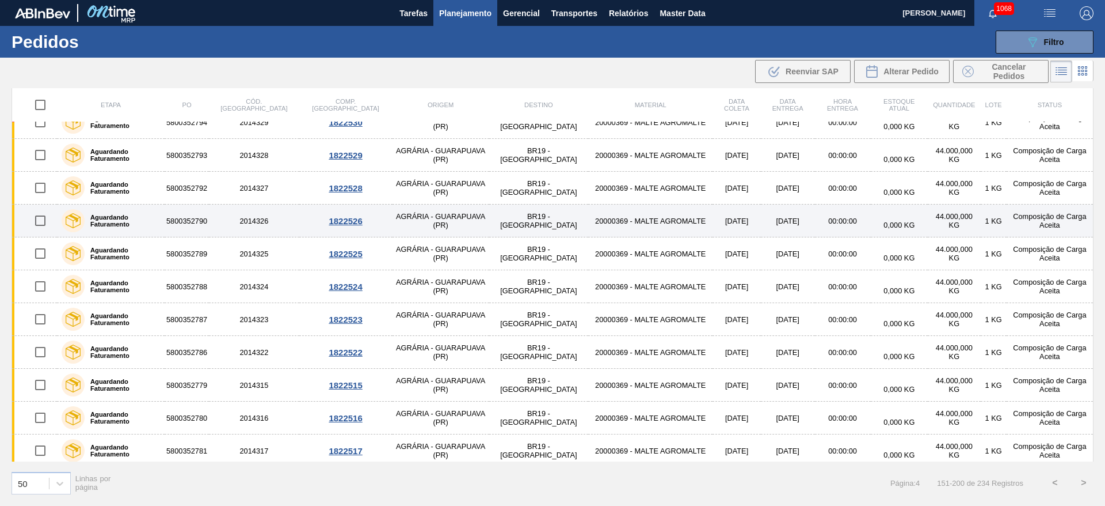
scroll to position [1302, 0]
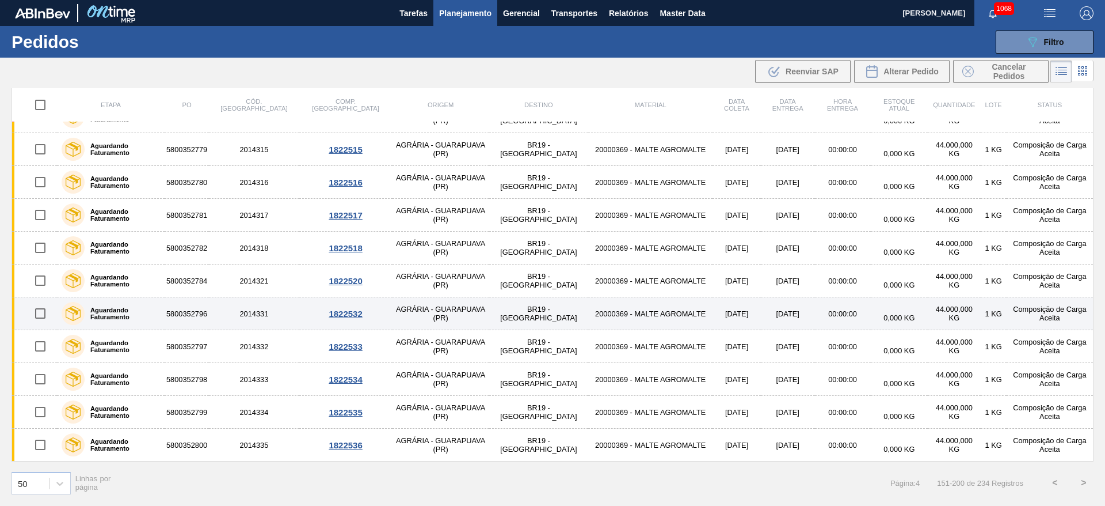
click at [40, 309] on input "checkbox" at bounding box center [40, 313] width 24 height 24
checkbox input "true"
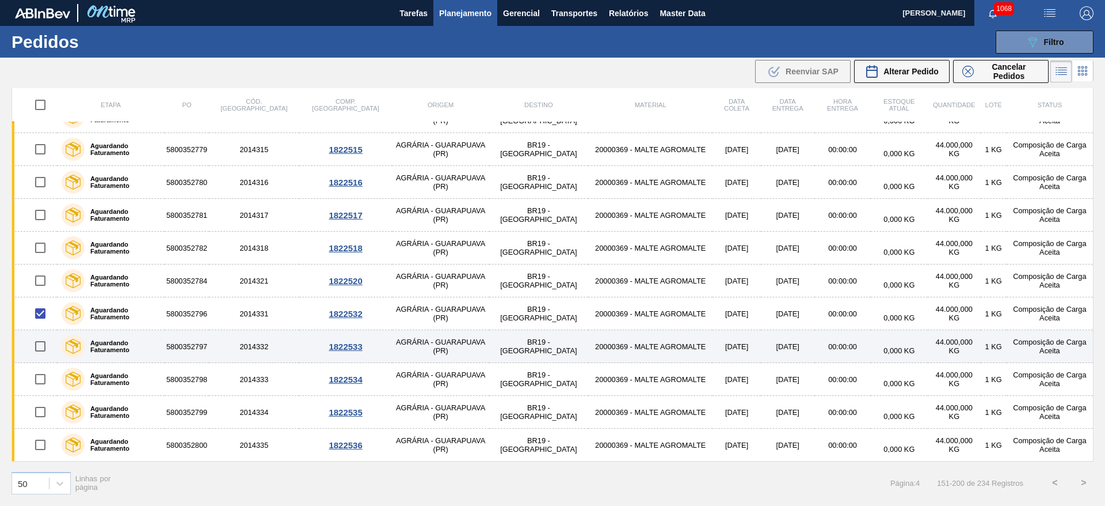
click at [37, 348] on input "checkbox" at bounding box center [40, 346] width 24 height 24
checkbox input "true"
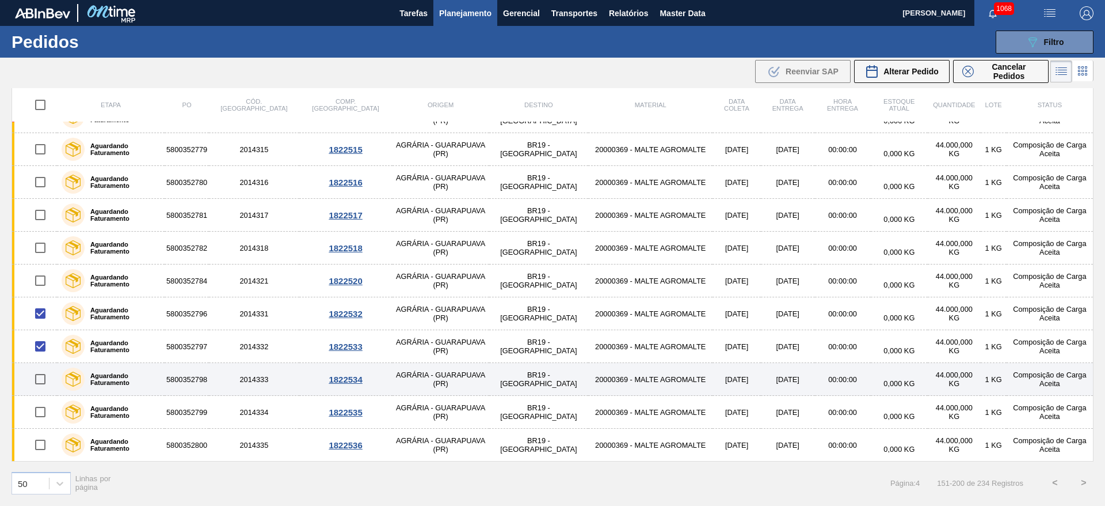
click at [40, 381] on input "checkbox" at bounding box center [40, 379] width 24 height 24
checkbox input "true"
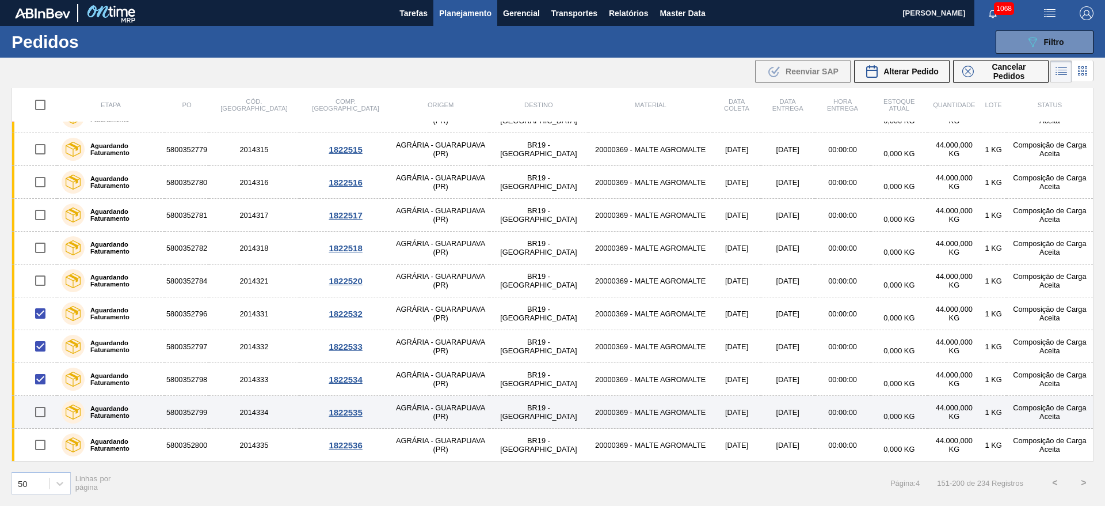
click at [36, 413] on input "checkbox" at bounding box center [40, 412] width 24 height 24
checkbox input "true"
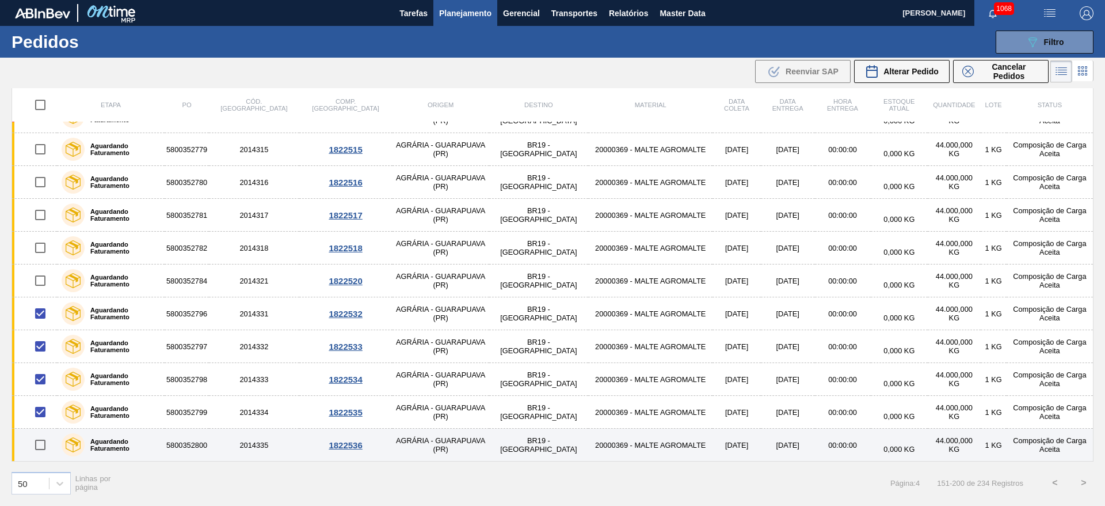
click at [40, 445] on input "checkbox" at bounding box center [40, 444] width 24 height 24
checkbox input "true"
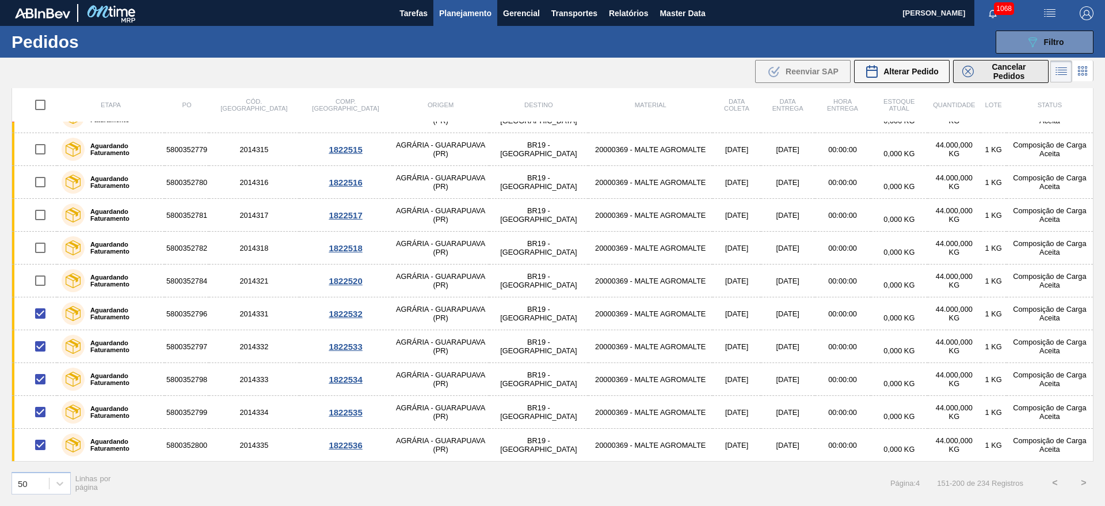
click at [991, 70] on span "Cancelar Pedidos" at bounding box center [1009, 71] width 61 height 18
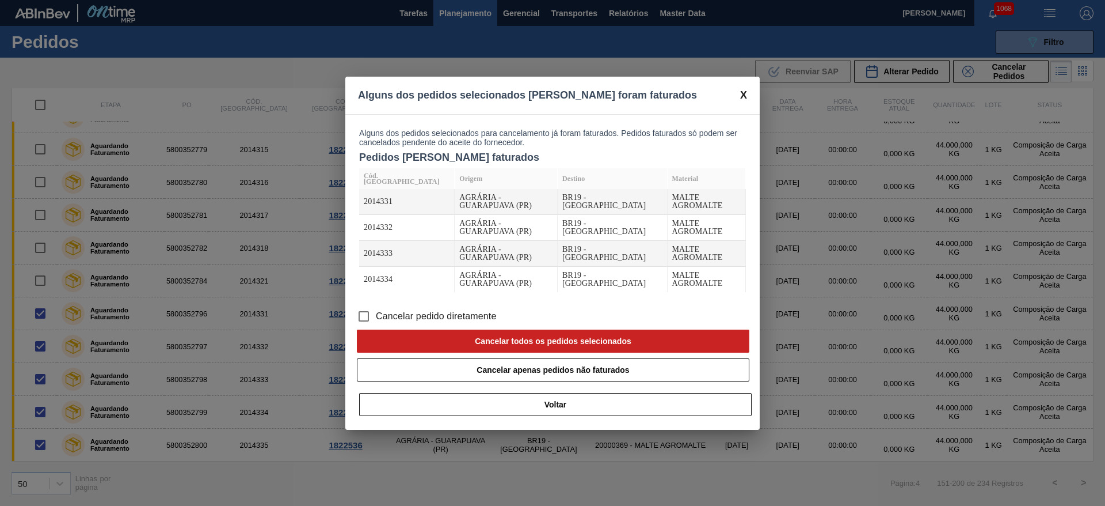
click at [364, 304] on input "Cancelar pedido diretamente" at bounding box center [364, 316] width 24 height 24
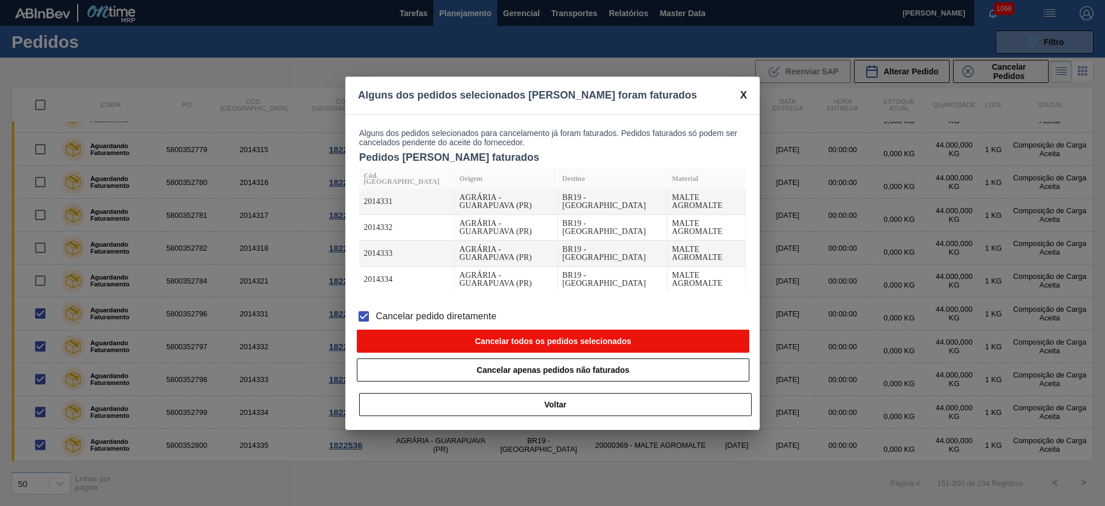
click at [401, 330] on button "Cancelar todos os pedidos selecionados" at bounding box center [553, 340] width 393 height 23
checkbox input "false"
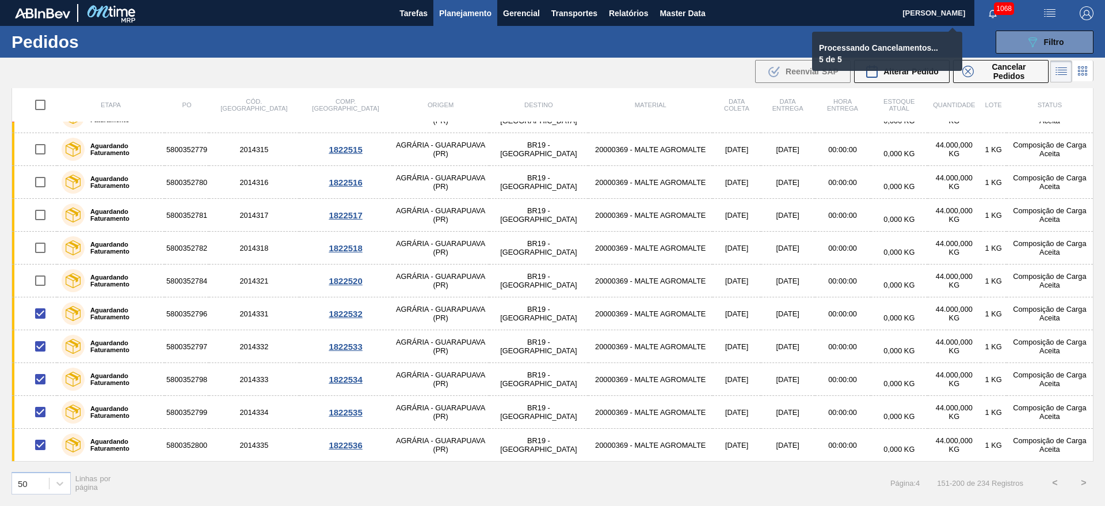
checkbox input "false"
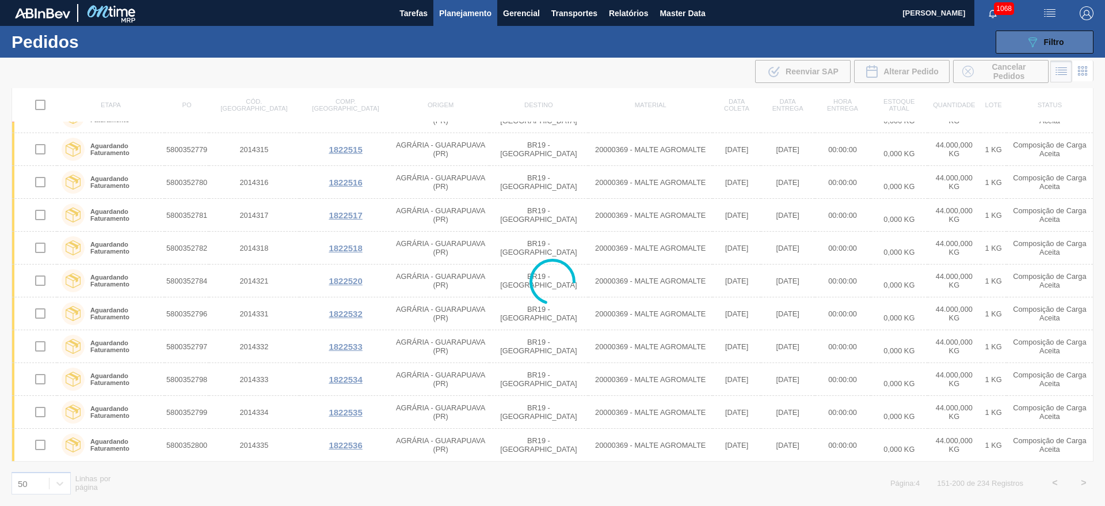
scroll to position [1040, 0]
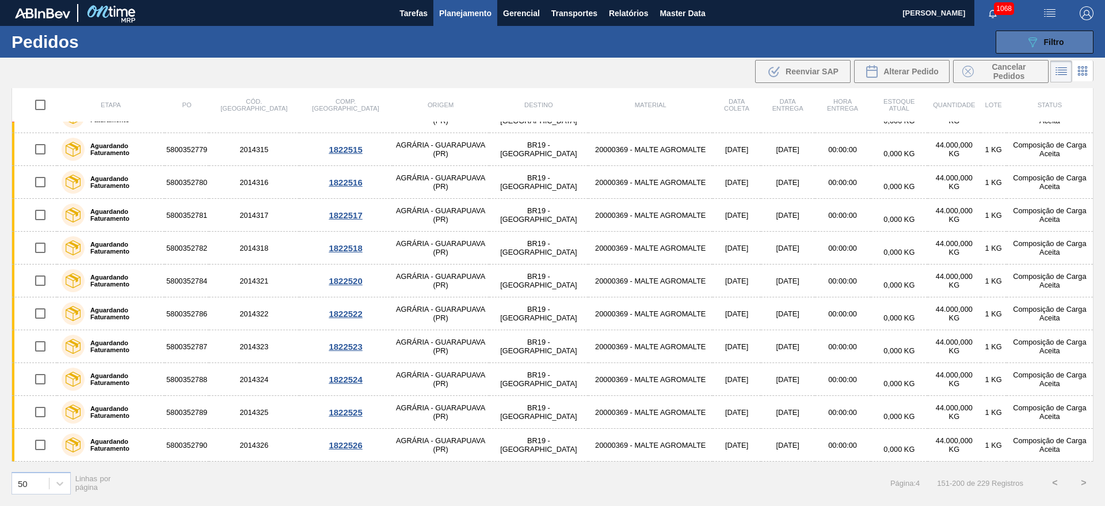
click at [1036, 47] on icon "089F7B8B-B2A5-4AFE-B5C0-19BA573D28AC" at bounding box center [1033, 42] width 14 height 14
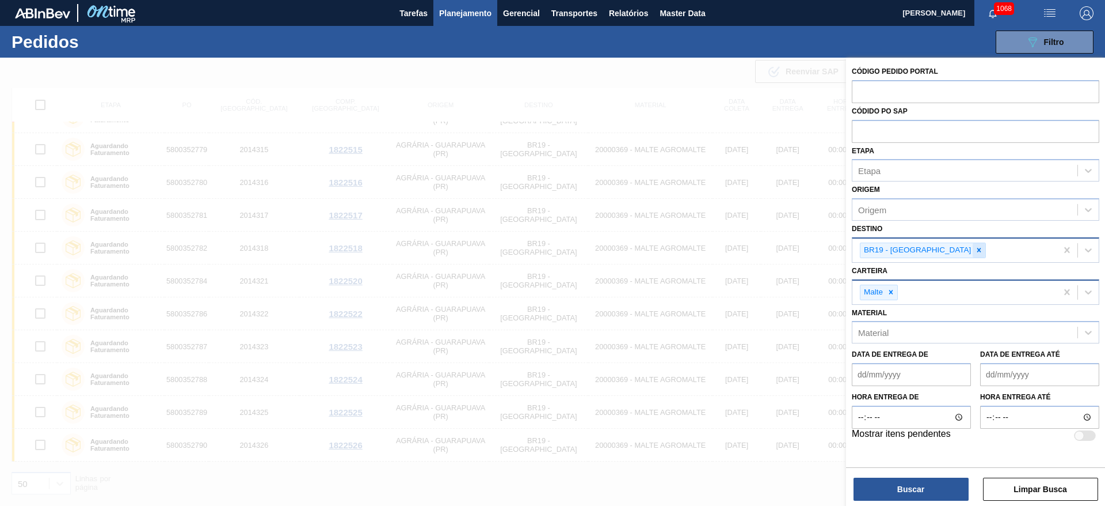
click at [978, 251] on icon at bounding box center [980, 250] width 4 height 4
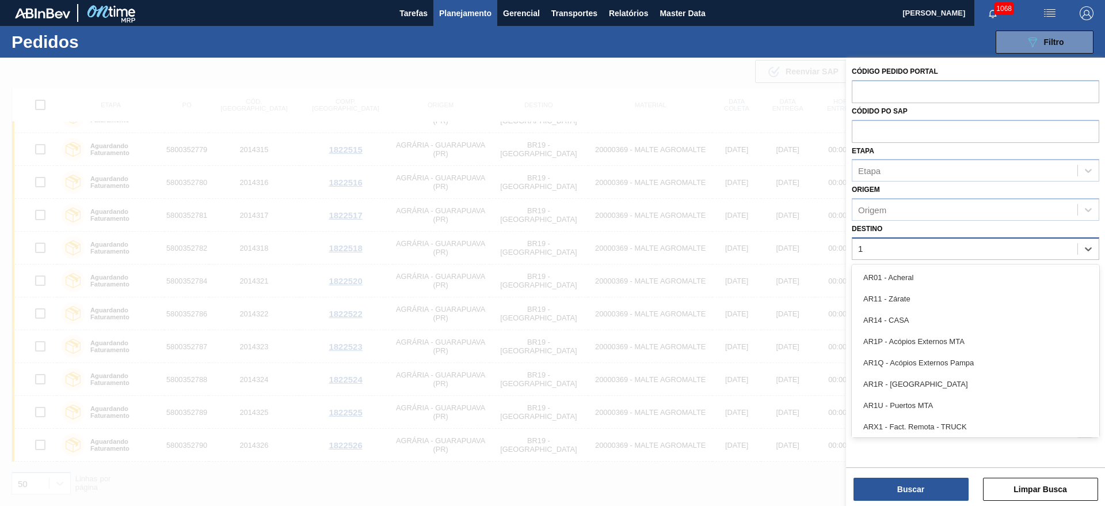
type input "13"
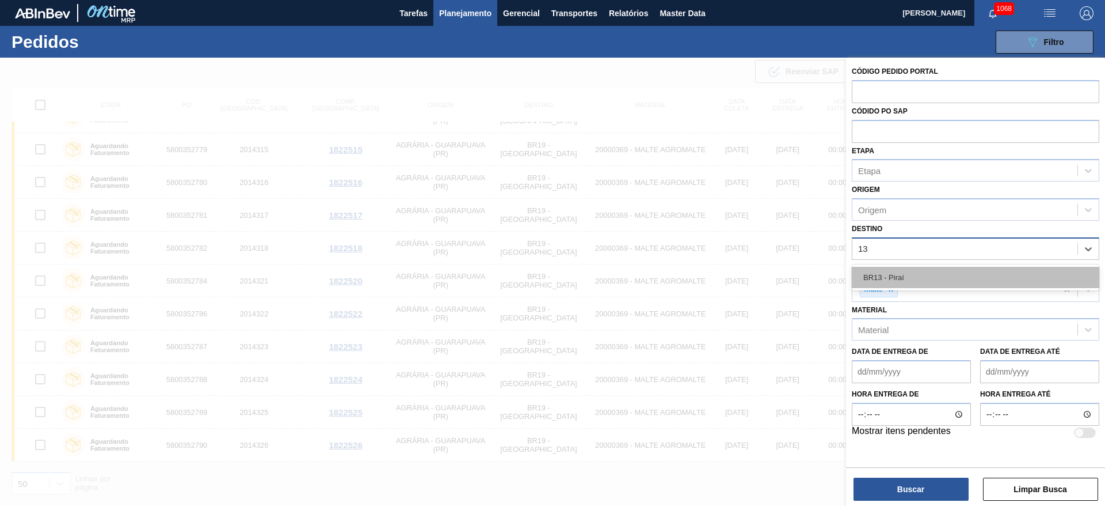
click at [898, 279] on div "BR13 - Piraí" at bounding box center [976, 277] width 248 height 21
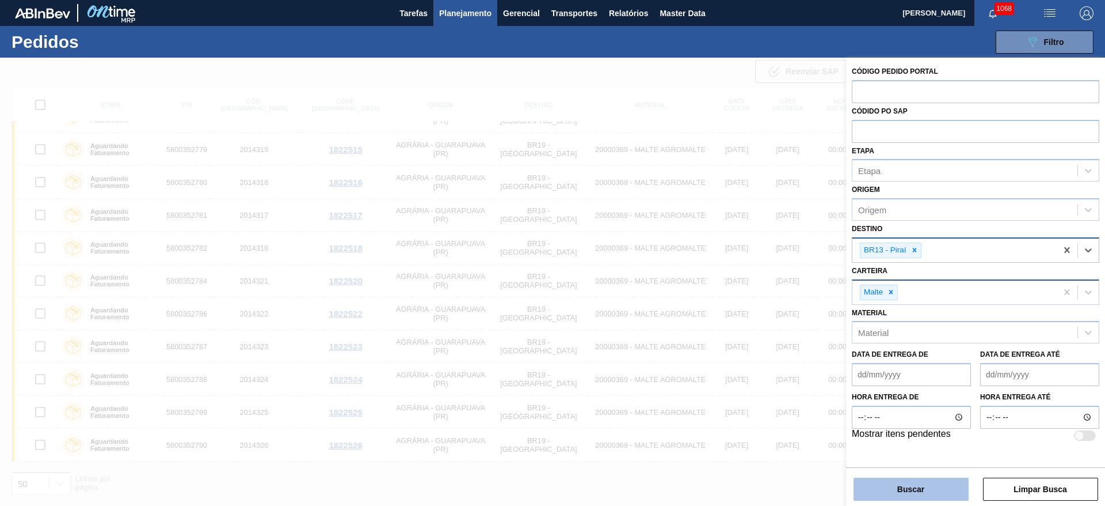
click at [891, 490] on button "Buscar" at bounding box center [911, 488] width 115 height 23
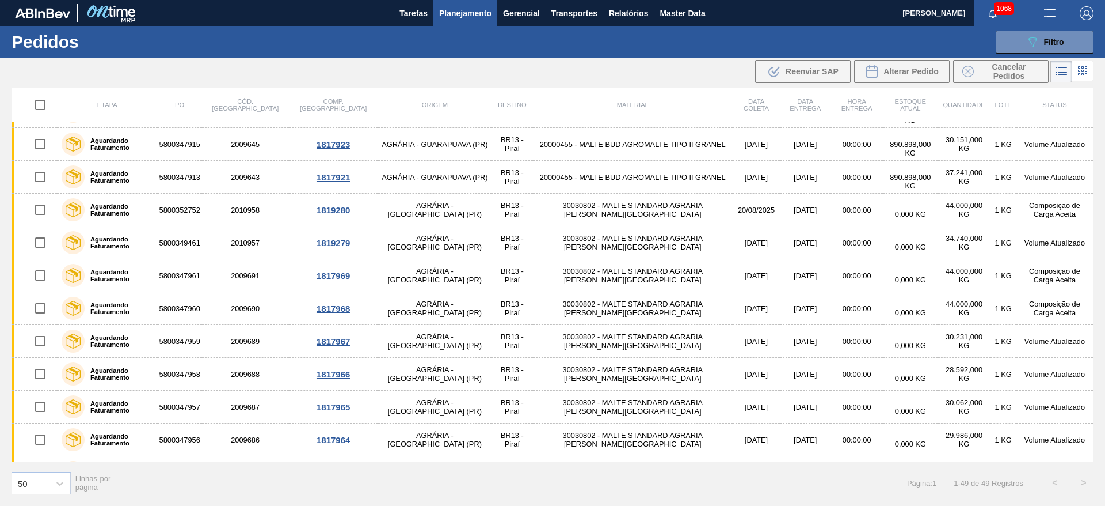
scroll to position [0, 0]
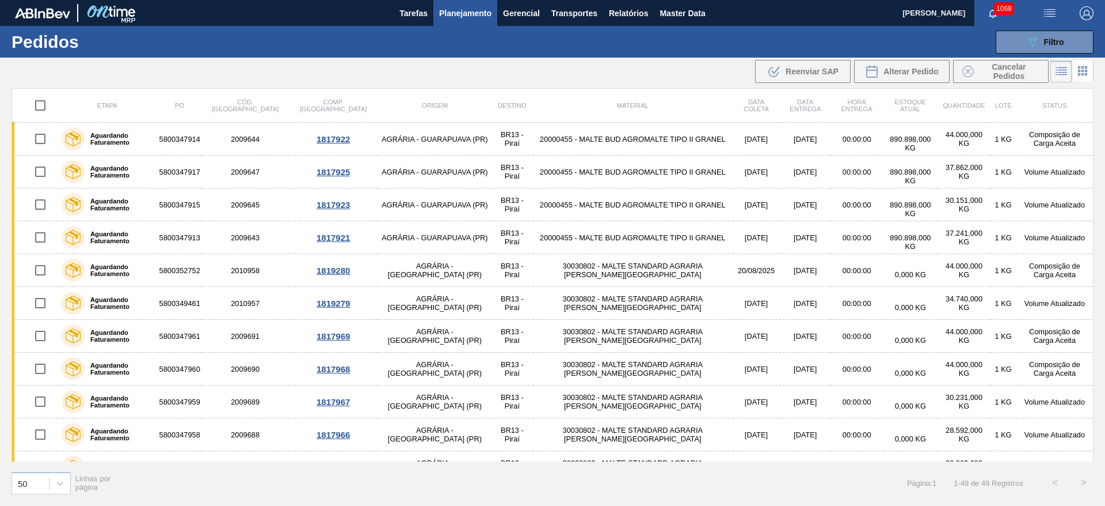
click at [462, 14] on span "Planejamento" at bounding box center [465, 13] width 52 height 14
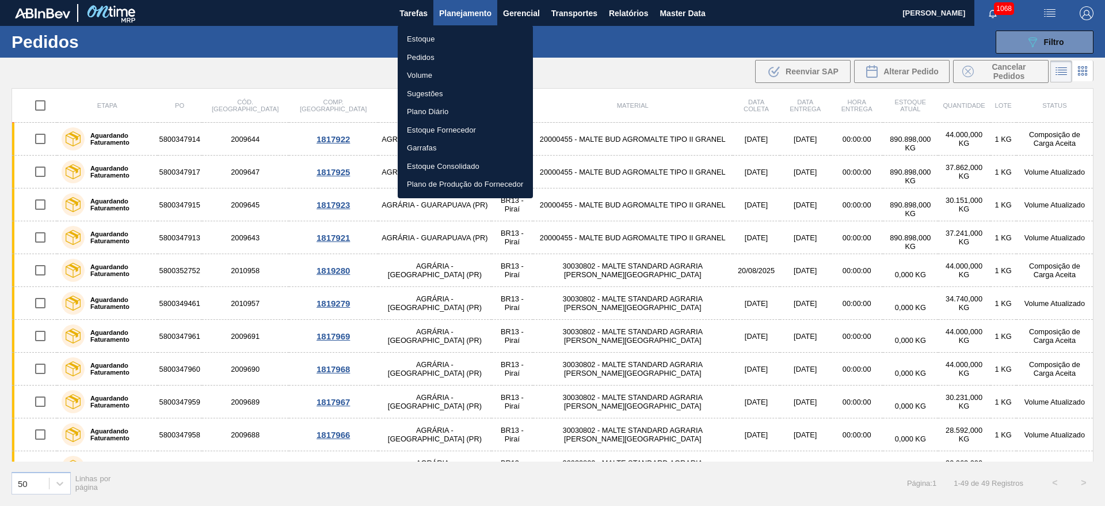
click at [424, 40] on li "Estoque" at bounding box center [465, 39] width 135 height 18
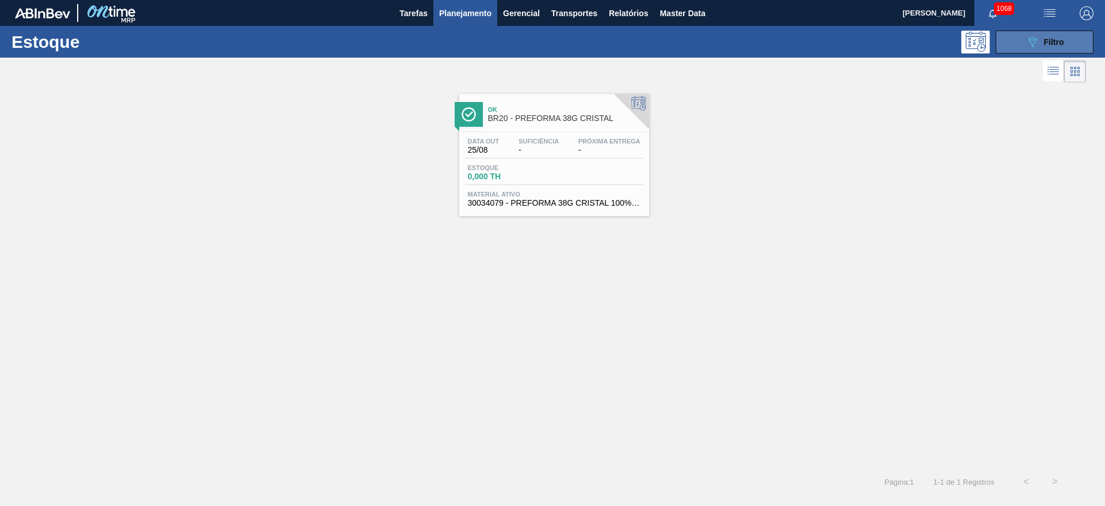
click at [1027, 41] on icon "089F7B8B-B2A5-4AFE-B5C0-19BA573D28AC" at bounding box center [1033, 42] width 14 height 14
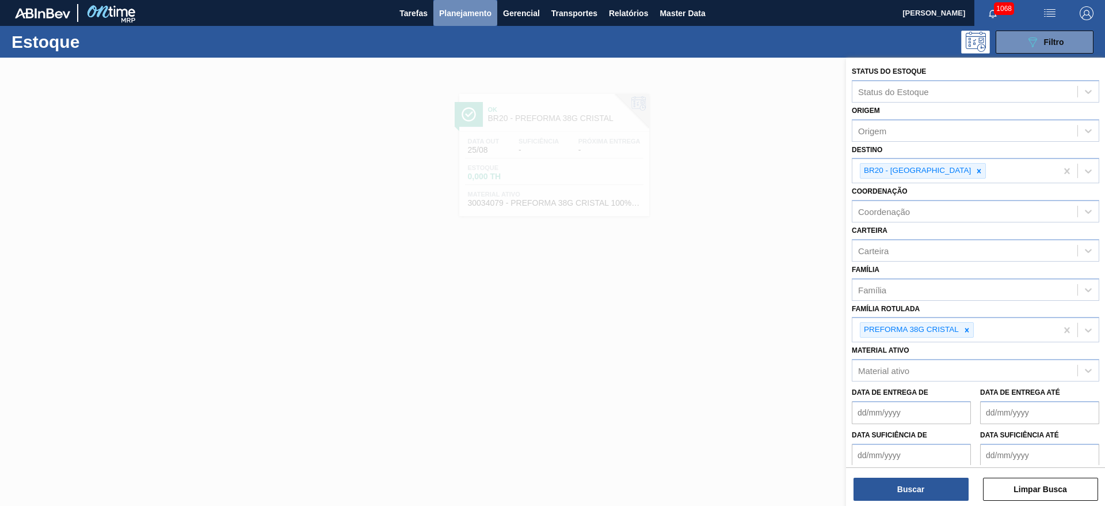
click at [488, 17] on span "Planejamento" at bounding box center [465, 13] width 52 height 14
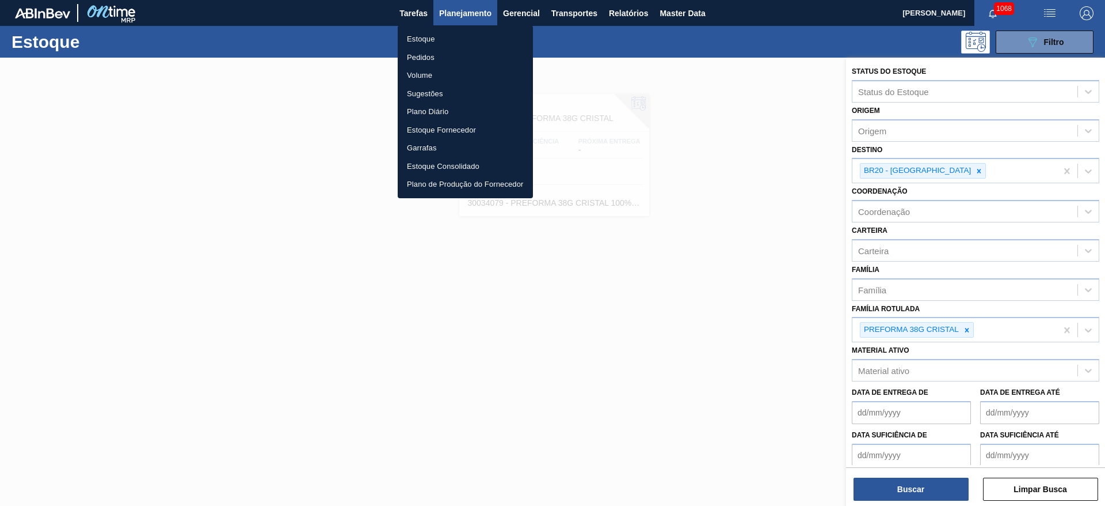
click at [425, 50] on li "Pedidos" at bounding box center [465, 57] width 135 height 18
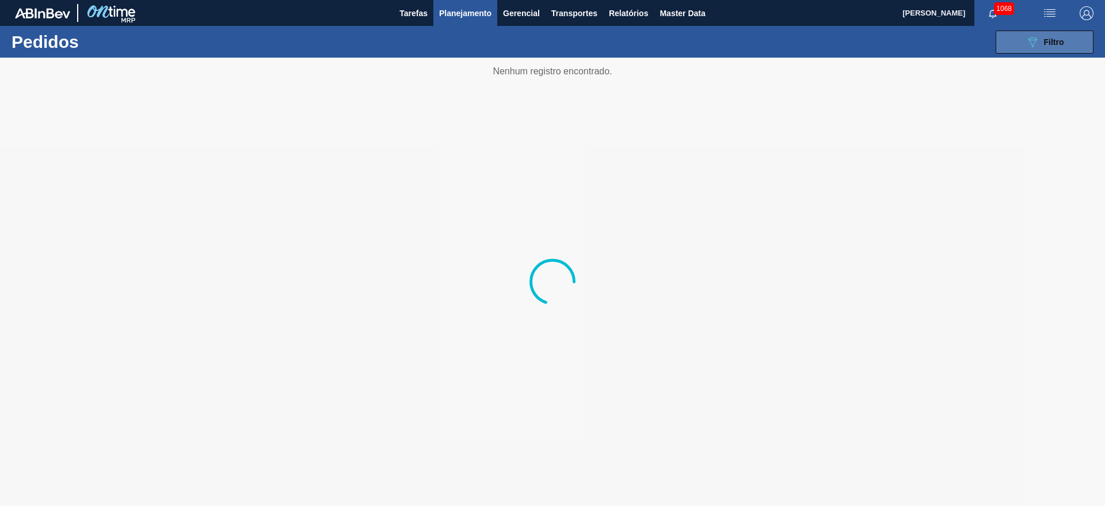
click at [1038, 52] on button "089F7B8B-B2A5-4AFE-B5C0-19BA573D28AC Filtro" at bounding box center [1045, 42] width 98 height 23
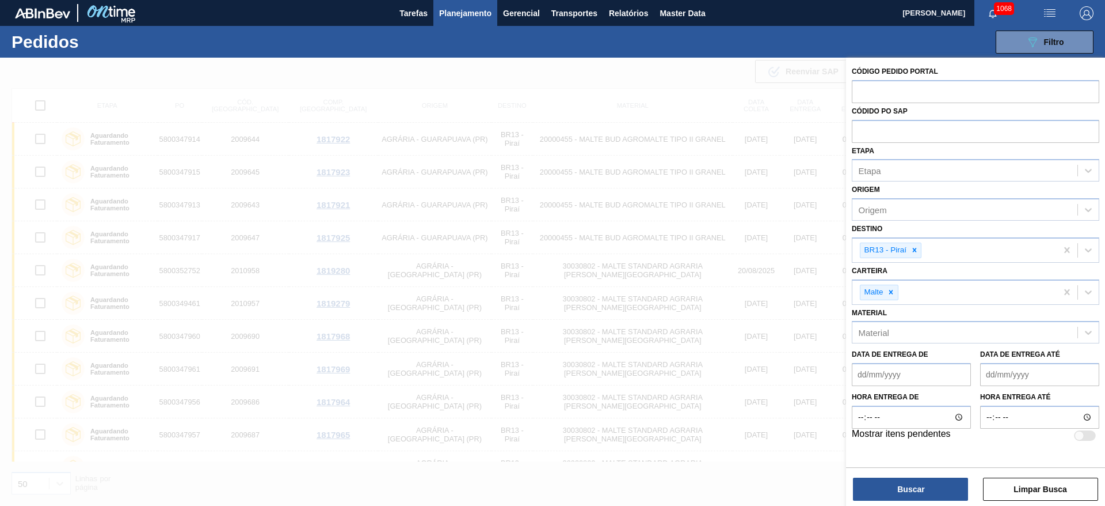
click at [915, 248] on icon at bounding box center [915, 250] width 8 height 8
type input "21"
drag, startPoint x: 912, startPoint y: 279, endPoint x: 903, endPoint y: 290, distance: 14.7
click at [912, 279] on div "BR21 - Lages" at bounding box center [976, 277] width 248 height 21
click at [899, 491] on button "Buscar" at bounding box center [911, 488] width 115 height 23
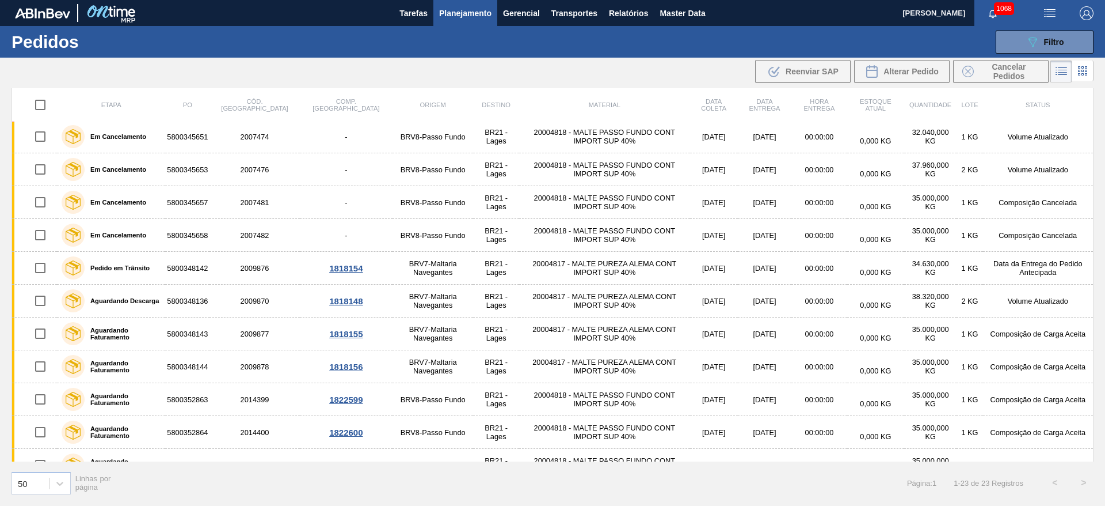
scroll to position [241, 0]
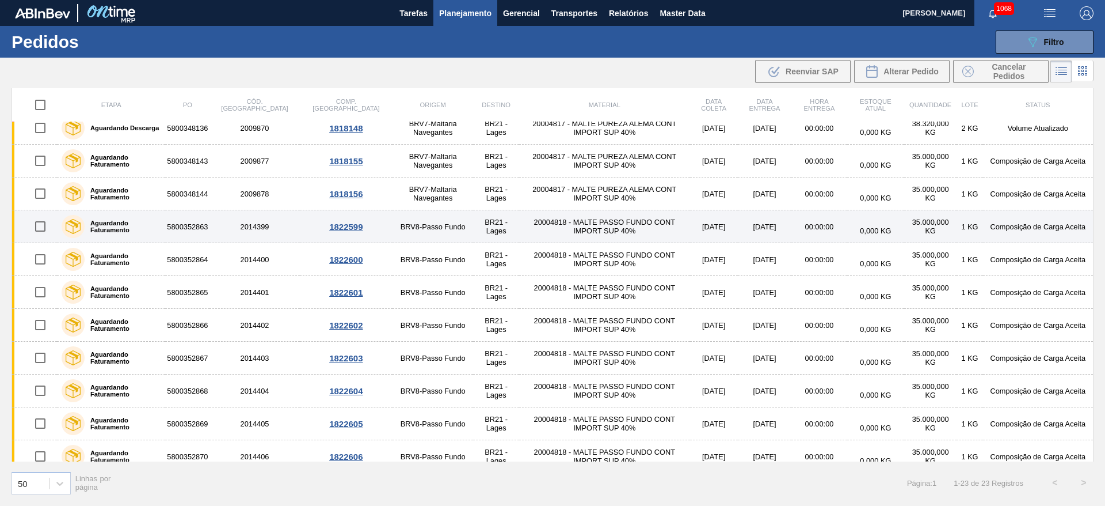
click at [41, 230] on input "checkbox" at bounding box center [40, 226] width 24 height 24
checkbox input "true"
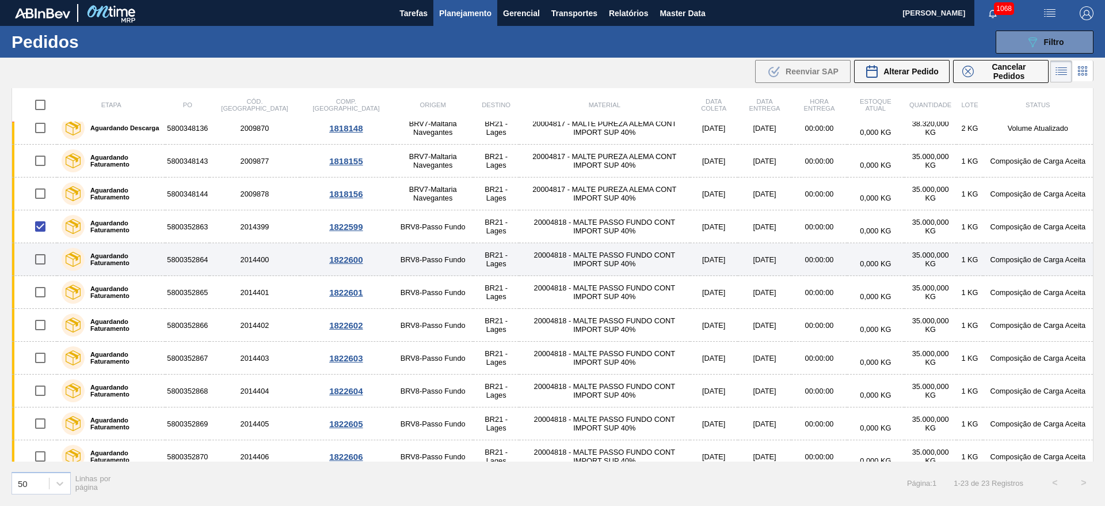
click at [39, 263] on input "checkbox" at bounding box center [40, 259] width 24 height 24
checkbox input "true"
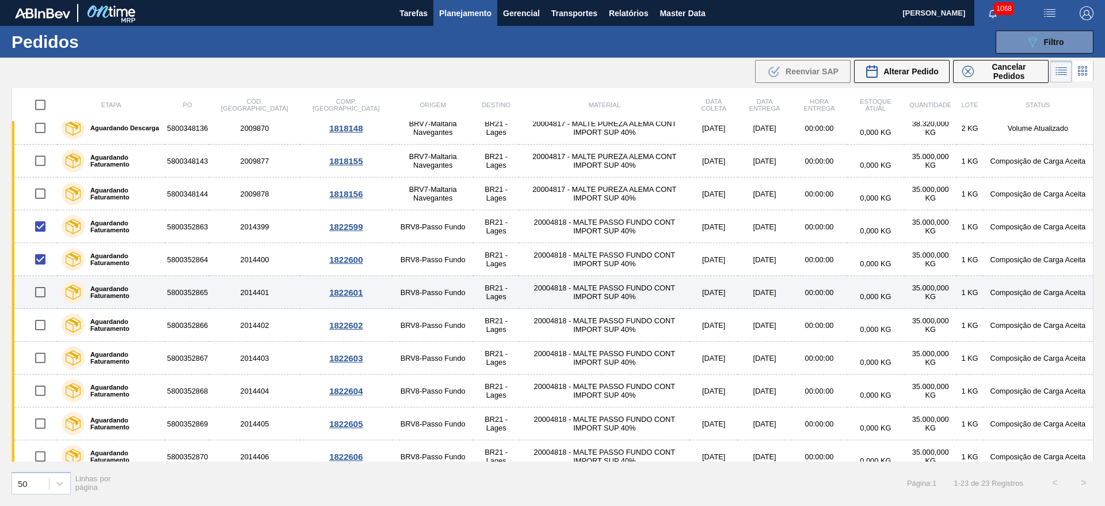
click at [37, 293] on input "checkbox" at bounding box center [40, 292] width 24 height 24
checkbox input "true"
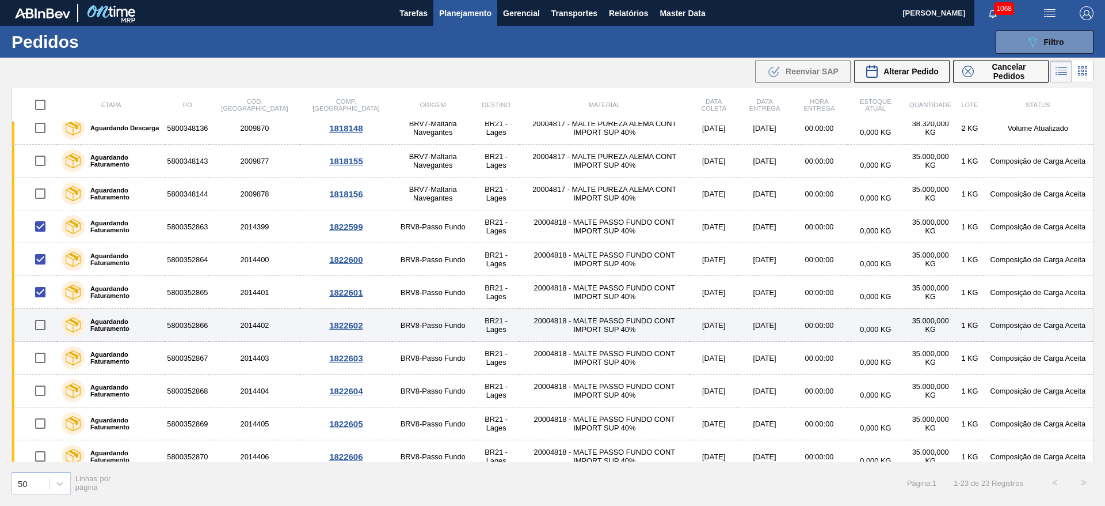
click at [39, 327] on input "checkbox" at bounding box center [40, 325] width 24 height 24
checkbox input "true"
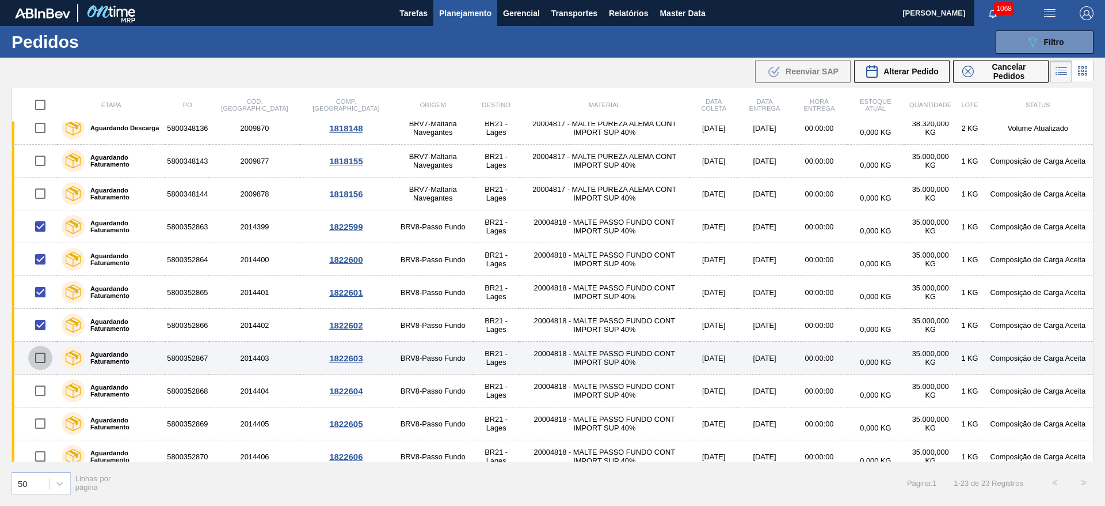
click at [40, 362] on input "checkbox" at bounding box center [40, 357] width 24 height 24
checkbox input "true"
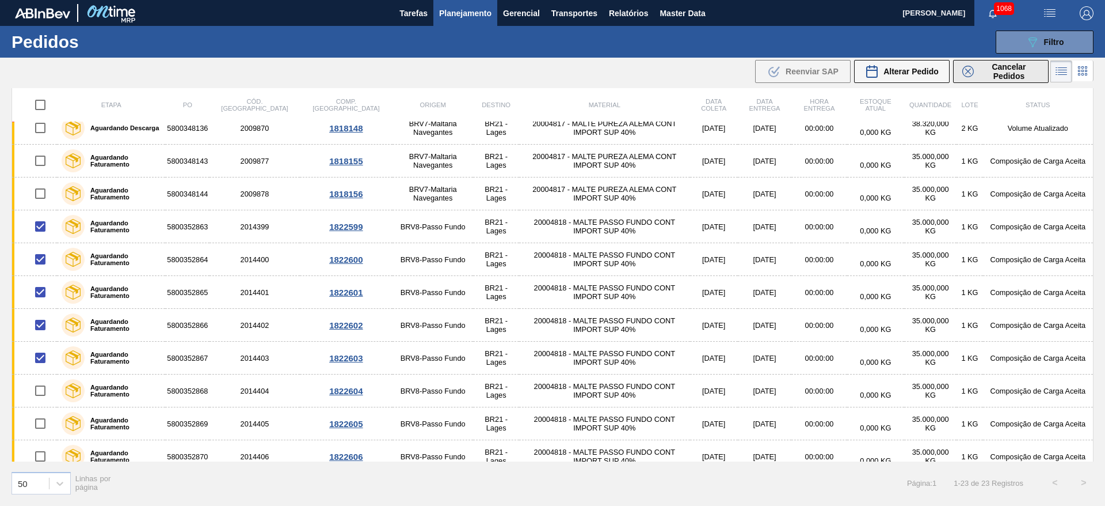
click at [989, 74] on span "Cancelar Pedidos" at bounding box center [1009, 71] width 61 height 18
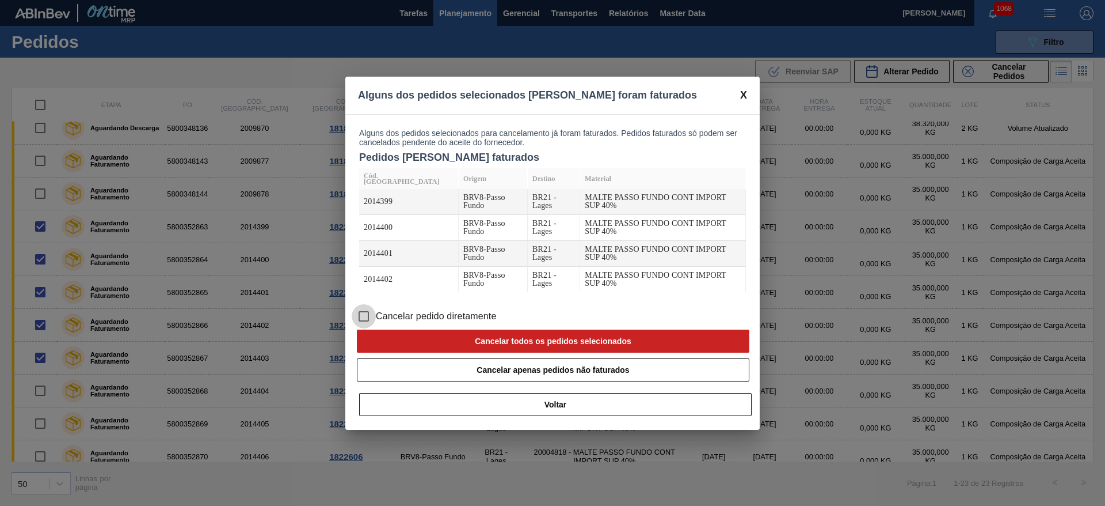
click at [366, 304] on input "Cancelar pedido diretamente" at bounding box center [364, 316] width 24 height 24
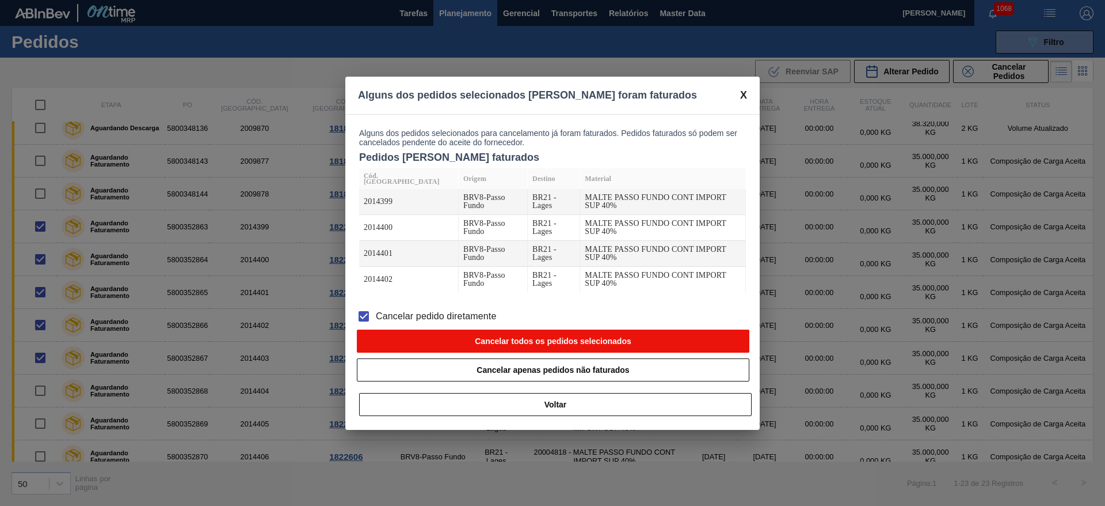
click at [457, 336] on button "Cancelar todos os pedidos selecionados" at bounding box center [553, 340] width 393 height 23
checkbox input "false"
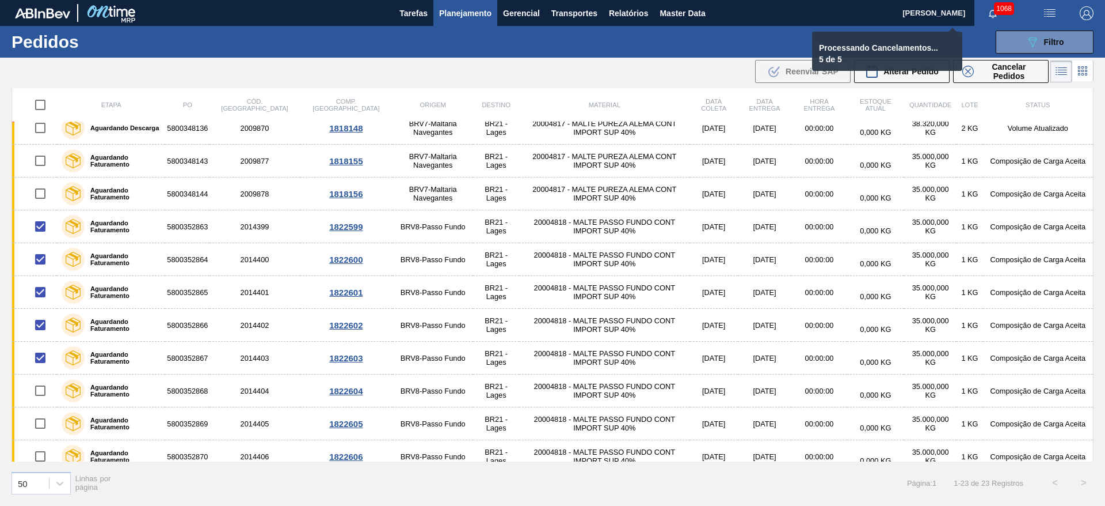
checkbox input "false"
